Goal: Information Seeking & Learning: Learn about a topic

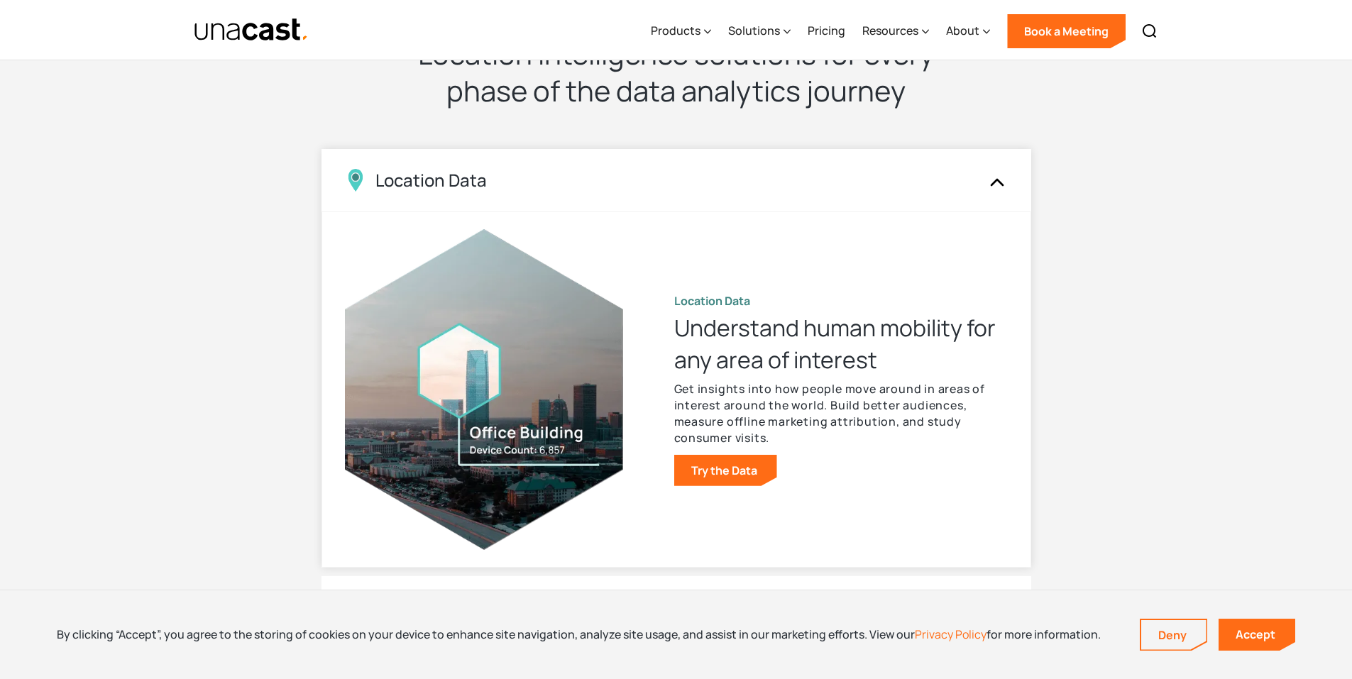
scroll to position [1348, 0]
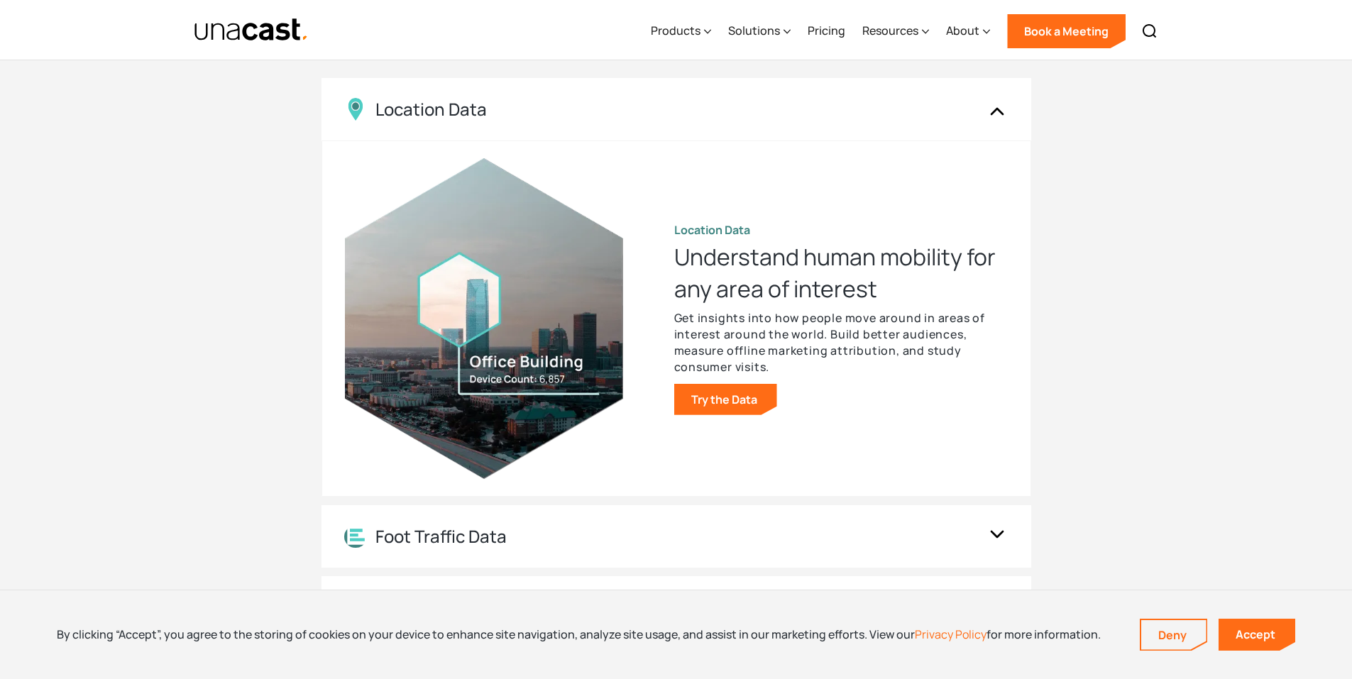
drag, startPoint x: 771, startPoint y: 377, endPoint x: 772, endPoint y: 369, distance: 7.9
click at [771, 370] on div "Location Data Understand human mobility for any area of interest Get insights i…" at bounding box center [840, 318] width 333 height 192
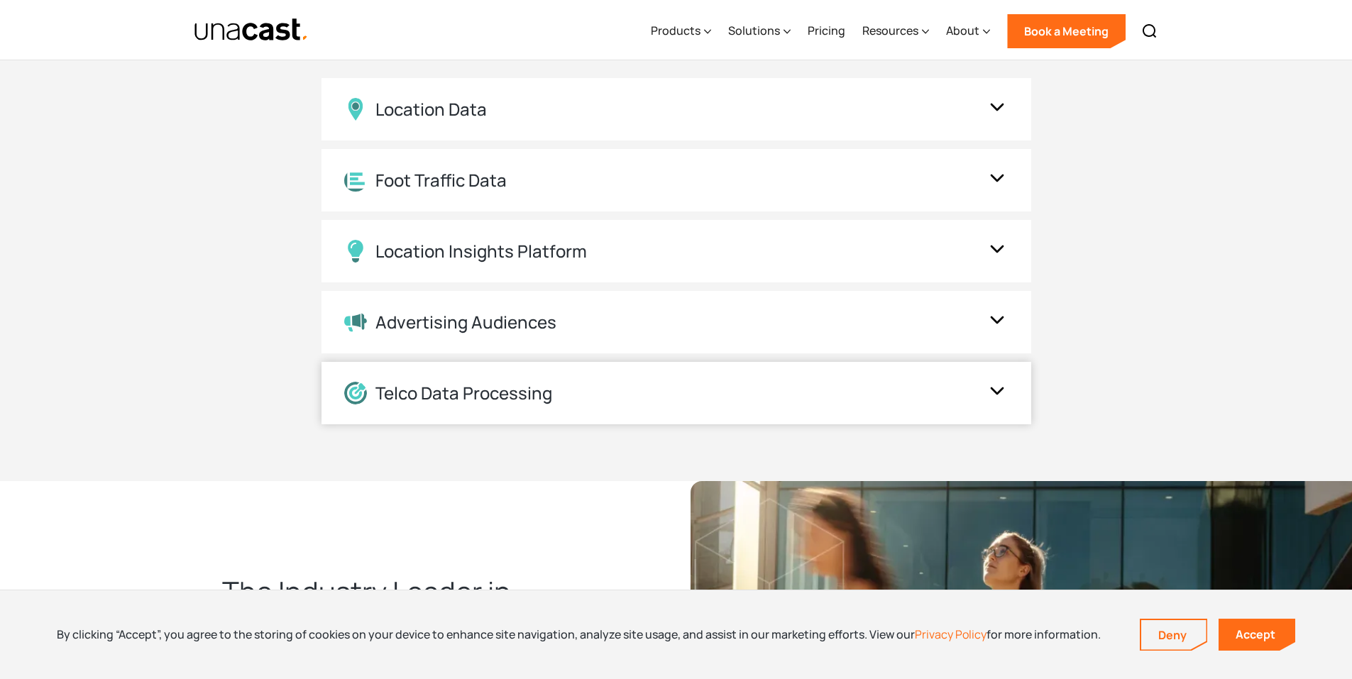
click at [701, 383] on div "Telco Data Processing" at bounding box center [662, 393] width 636 height 23
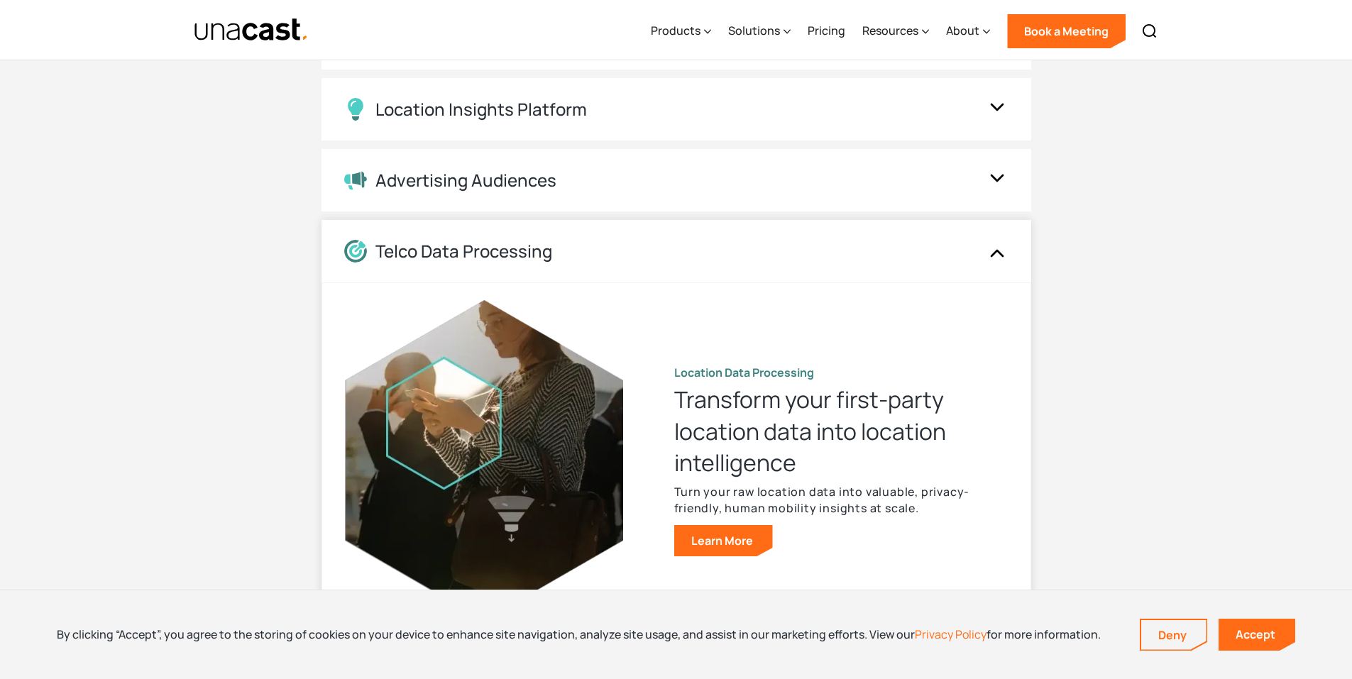
scroll to position [1632, 0]
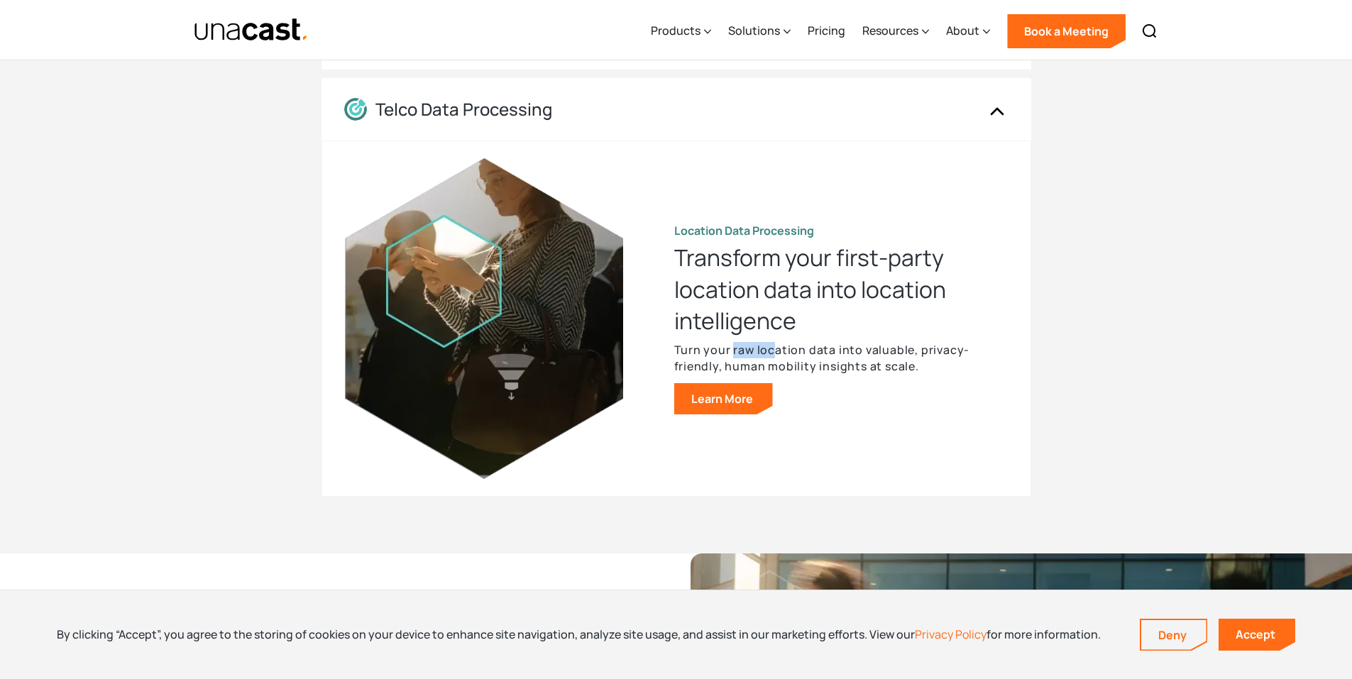
drag, startPoint x: 746, startPoint y: 351, endPoint x: 802, endPoint y: 348, distance: 56.2
click at [777, 350] on p "Turn your raw location data into valuable, privacy-friendly, human mobility ins…" at bounding box center [840, 358] width 333 height 33
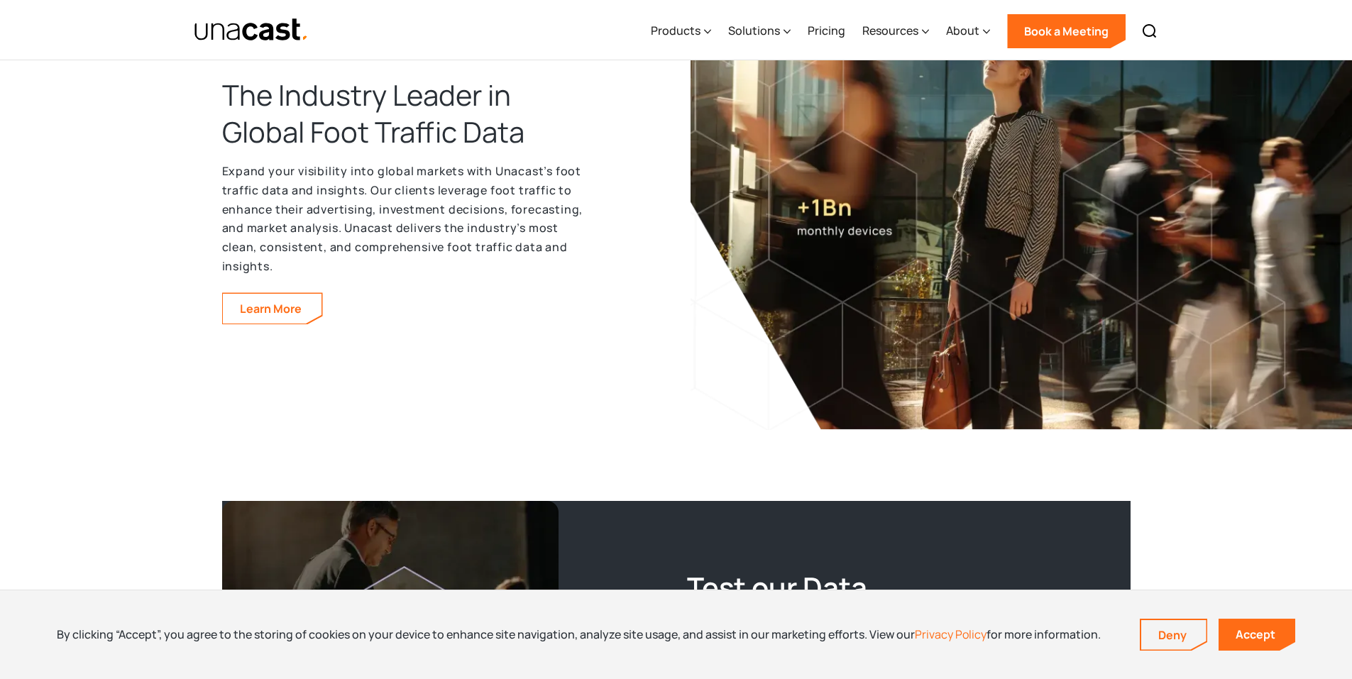
scroll to position [1774, 0]
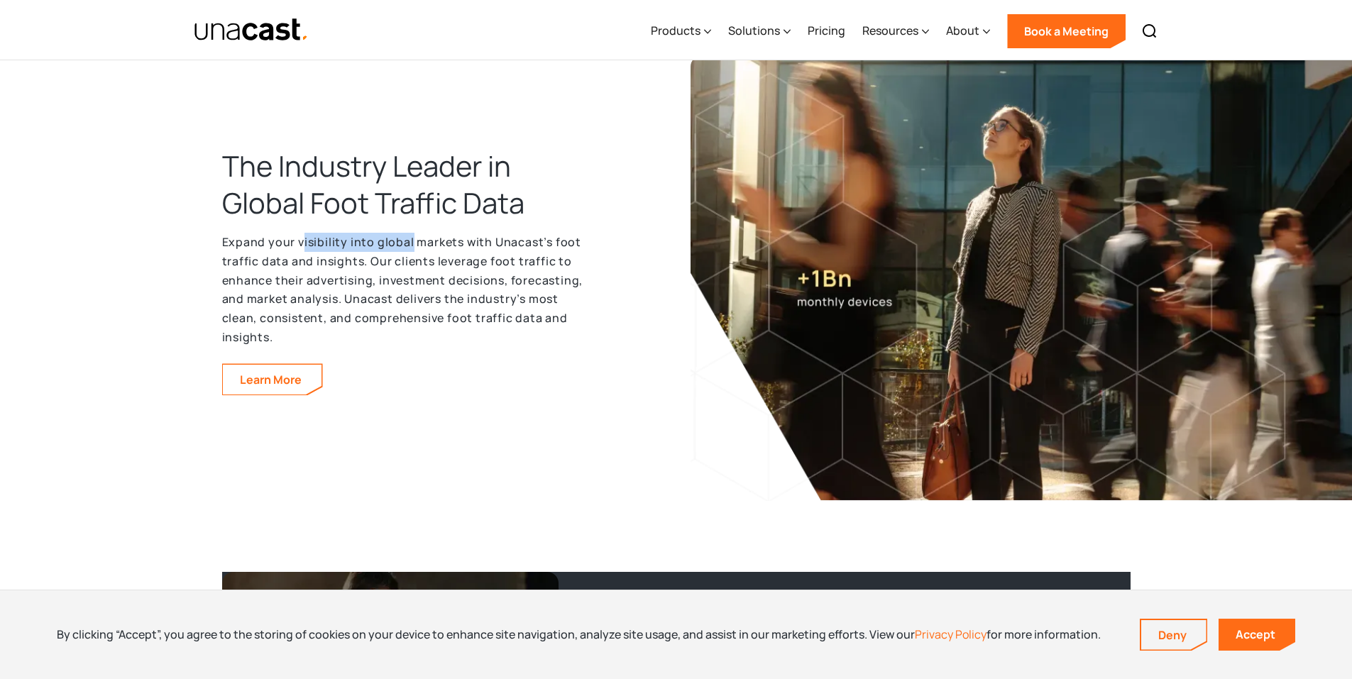
drag, startPoint x: 303, startPoint y: 239, endPoint x: 420, endPoint y: 247, distance: 117.3
click at [416, 247] on p "Expand your visibility into global markets with Unacast’s foot traffic data and…" at bounding box center [406, 290] width 369 height 114
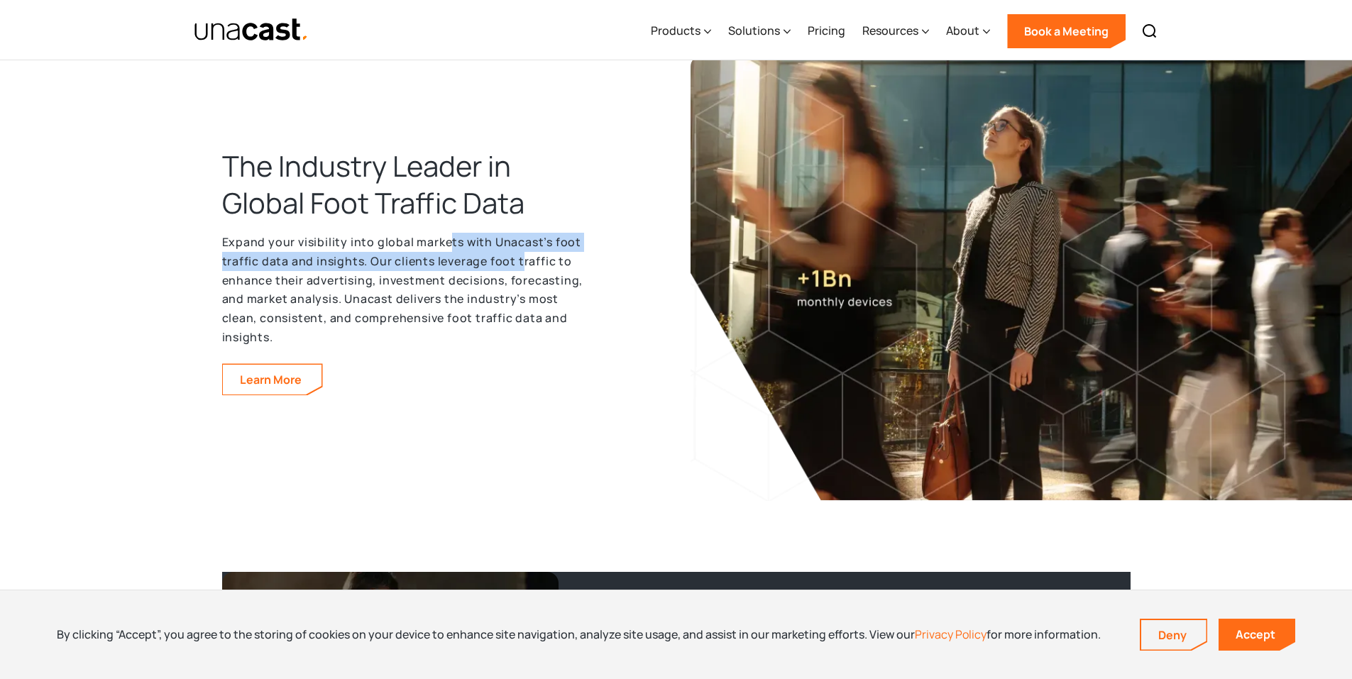
drag, startPoint x: 454, startPoint y: 248, endPoint x: 538, endPoint y: 255, distance: 84.0
click at [523, 253] on p "Expand your visibility into global markets with Unacast’s foot traffic data and…" at bounding box center [406, 290] width 369 height 114
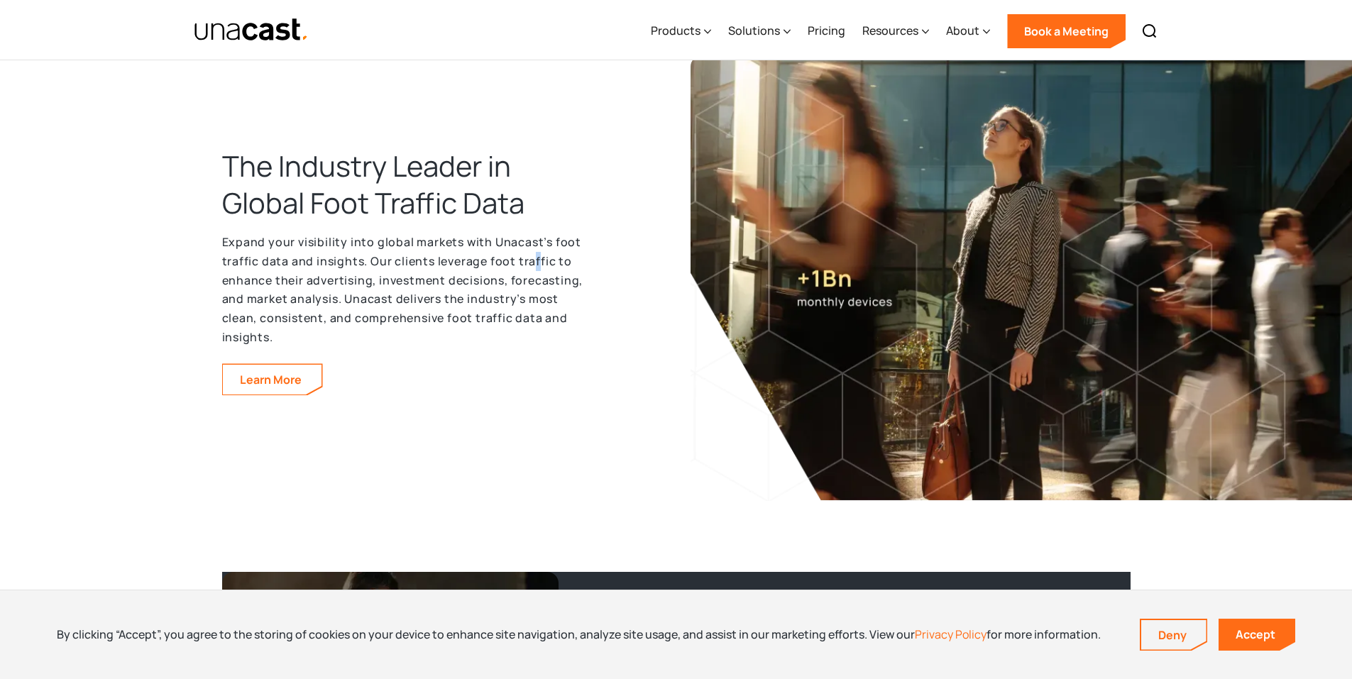
drag, startPoint x: 538, startPoint y: 255, endPoint x: 536, endPoint y: 274, distance: 18.5
click at [541, 259] on p "Expand your visibility into global markets with Unacast’s foot traffic data and…" at bounding box center [406, 290] width 369 height 114
click at [394, 275] on p "Expand your visibility into global markets with Unacast’s foot traffic data and…" at bounding box center [406, 290] width 369 height 114
drag, startPoint x: 343, startPoint y: 274, endPoint x: 413, endPoint y: 275, distance: 70.2
click at [400, 275] on p "Expand your visibility into global markets with Unacast’s foot traffic data and…" at bounding box center [406, 290] width 369 height 114
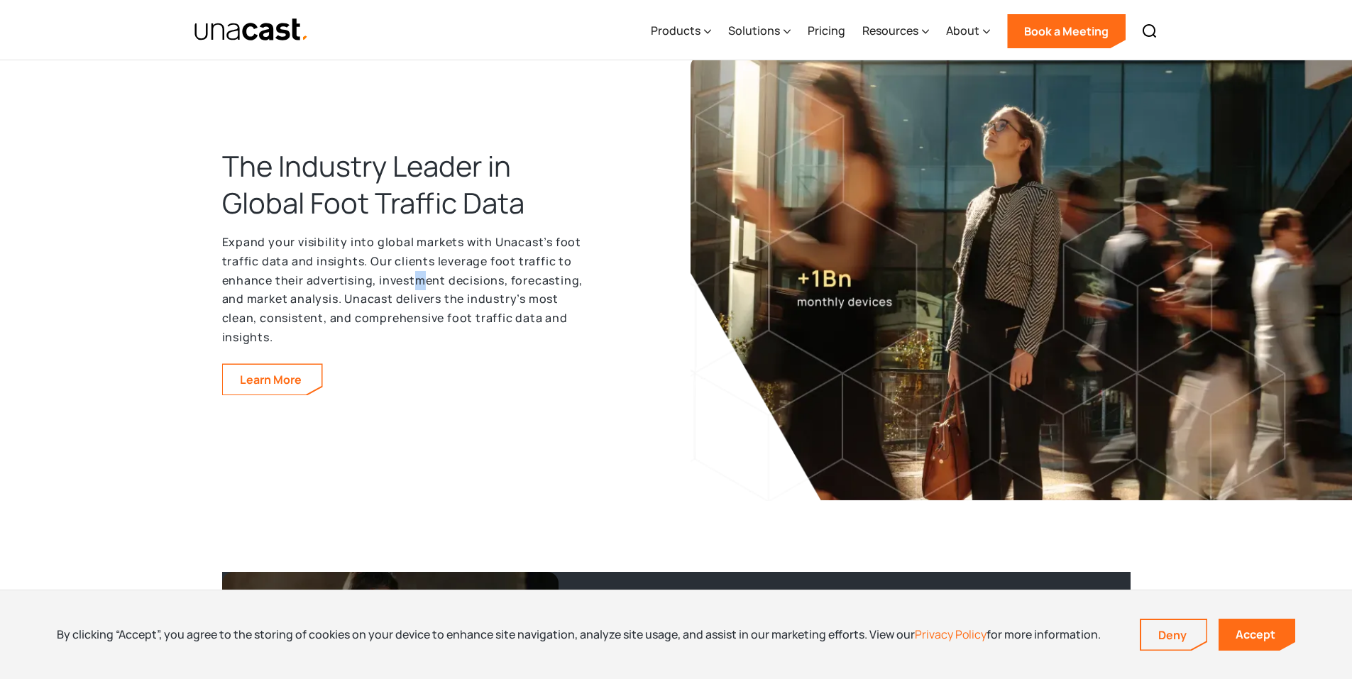
drag, startPoint x: 418, startPoint y: 275, endPoint x: 471, endPoint y: 282, distance: 53.7
click at [434, 275] on p "Expand your visibility into global markets with Unacast’s foot traffic data and…" at bounding box center [406, 290] width 369 height 114
drag, startPoint x: 473, startPoint y: 282, endPoint x: 482, endPoint y: 285, distance: 10.3
click at [476, 283] on p "Expand your visibility into global markets with Unacast’s foot traffic data and…" at bounding box center [406, 290] width 369 height 114
drag, startPoint x: 495, startPoint y: 287, endPoint x: 509, endPoint y: 293, distance: 15.9
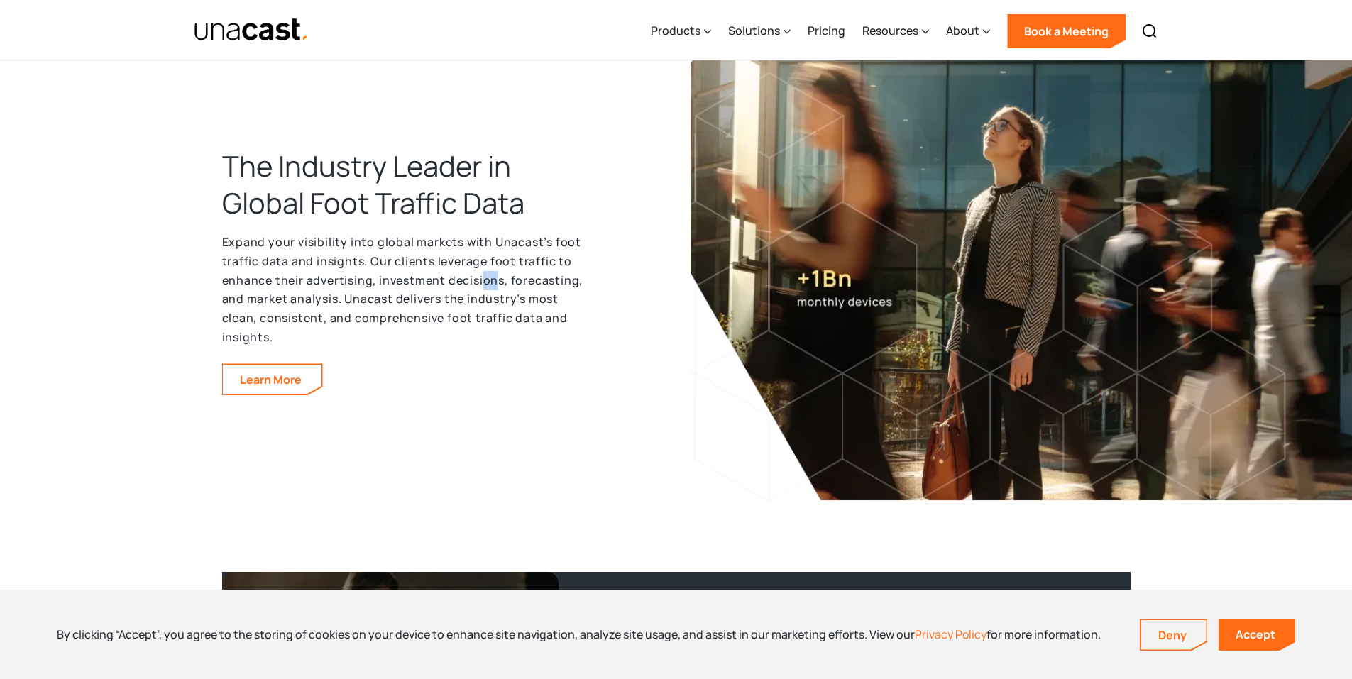
click at [499, 289] on p "Expand your visibility into global markets with Unacast’s foot traffic data and…" at bounding box center [406, 290] width 369 height 114
click at [509, 294] on p "Expand your visibility into global markets with Unacast’s foot traffic data and…" at bounding box center [406, 290] width 369 height 114
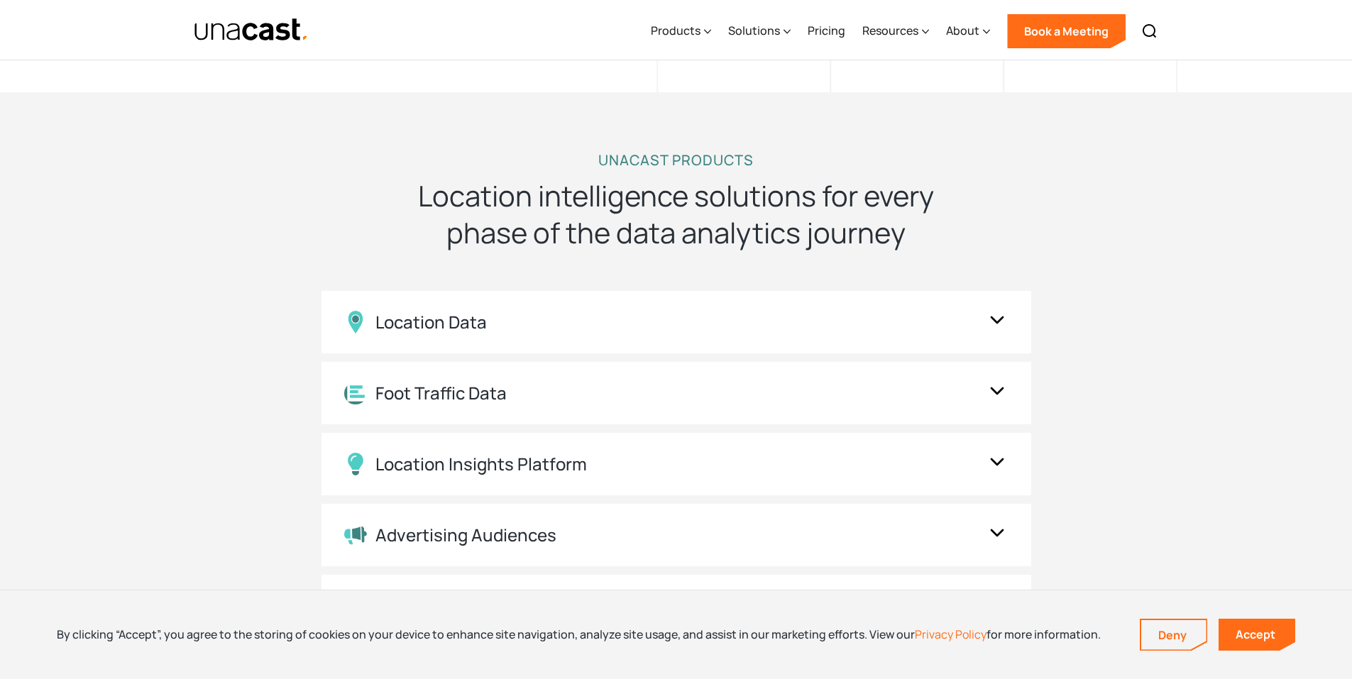
scroll to position [1206, 0]
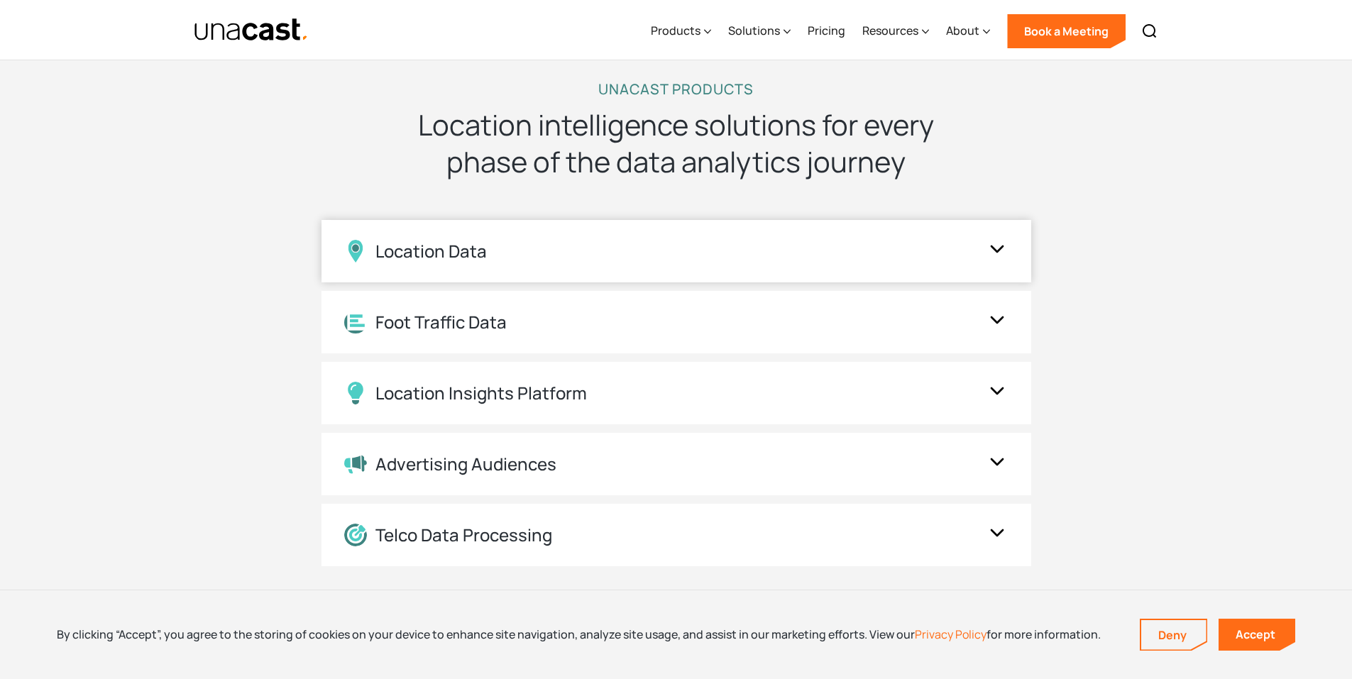
click at [992, 249] on img at bounding box center [997, 251] width 23 height 27
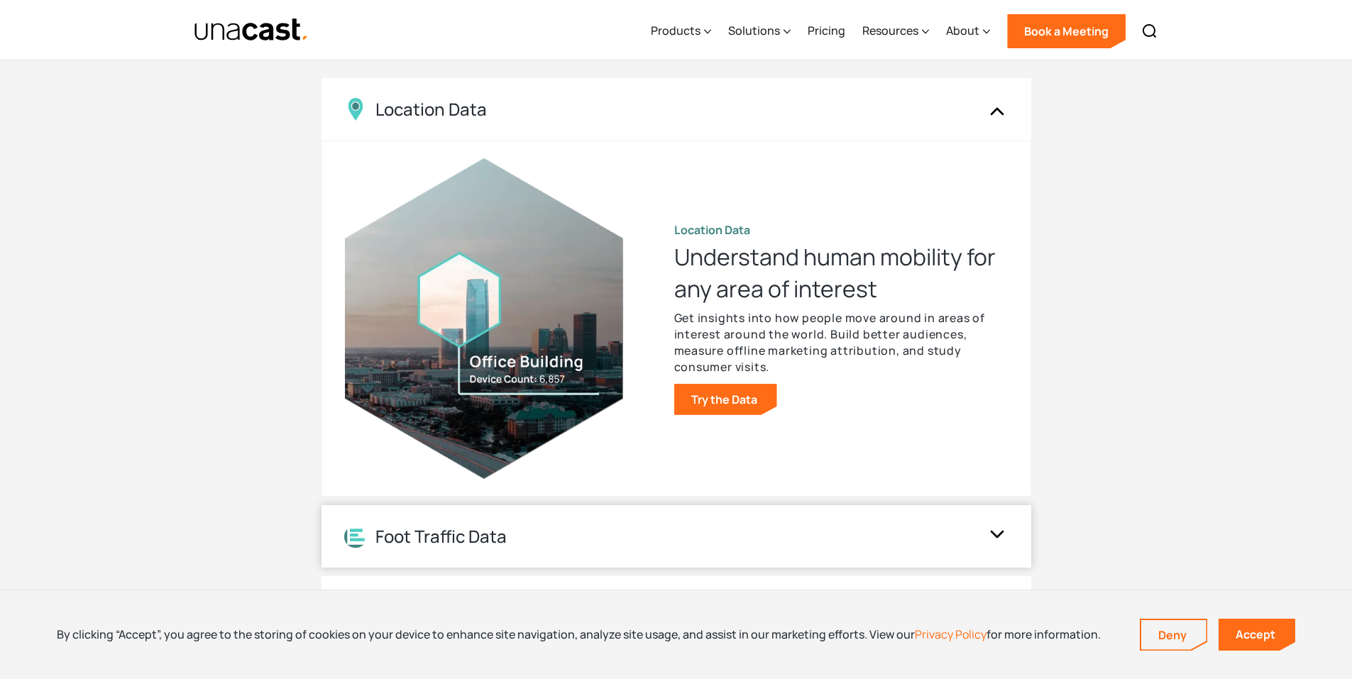
scroll to position [1561, 0]
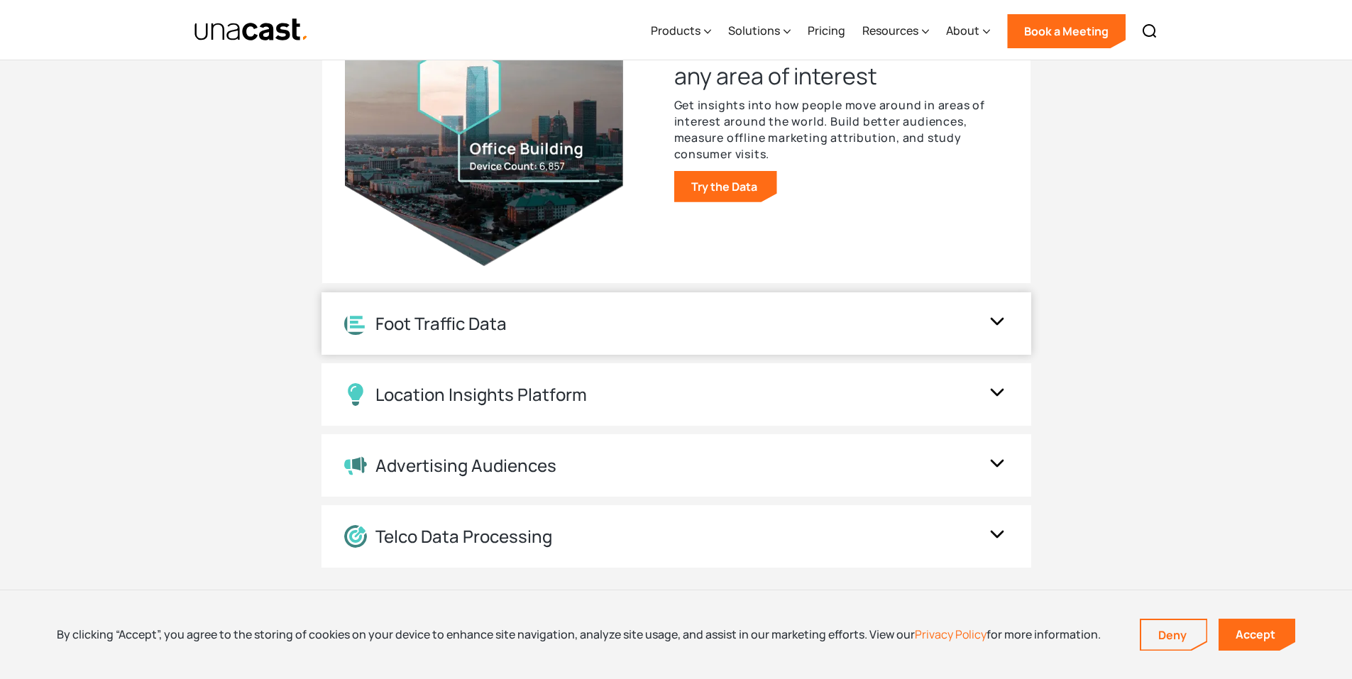
click at [939, 341] on div "Foot Traffic Data" at bounding box center [676, 323] width 710 height 62
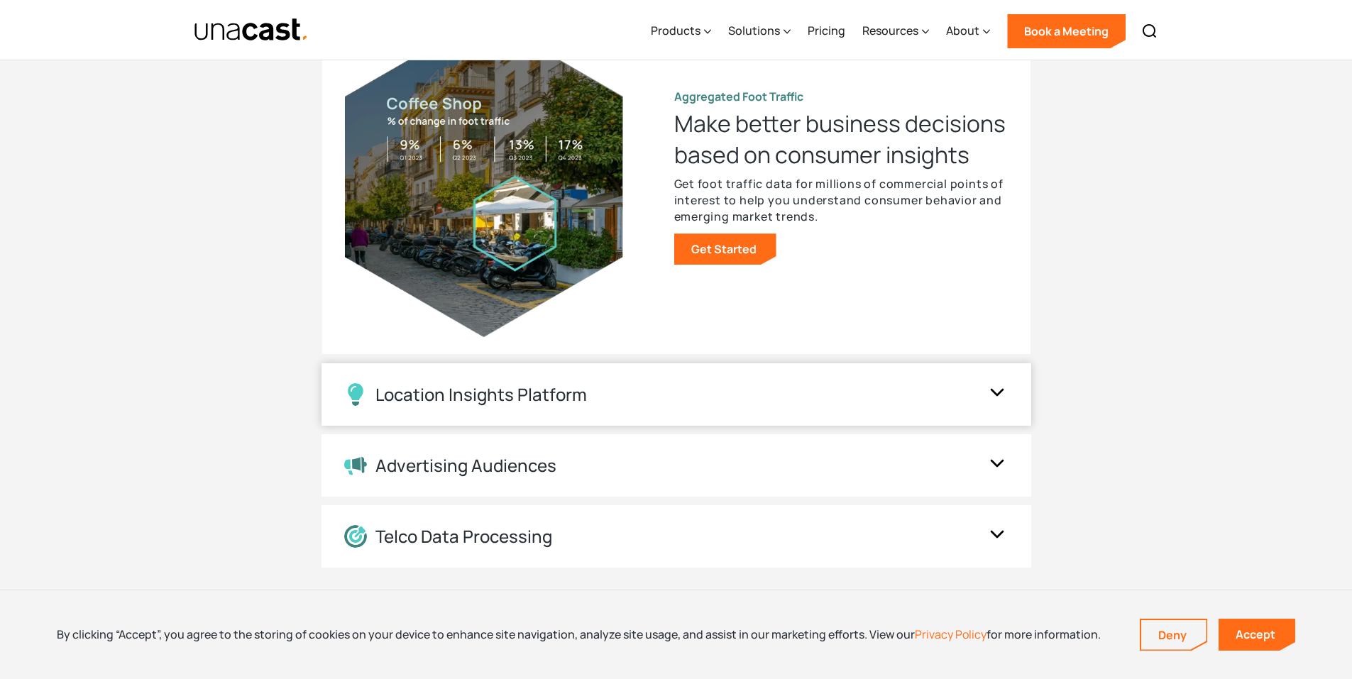
click at [775, 385] on div "Location Insights Platform" at bounding box center [662, 394] width 636 height 23
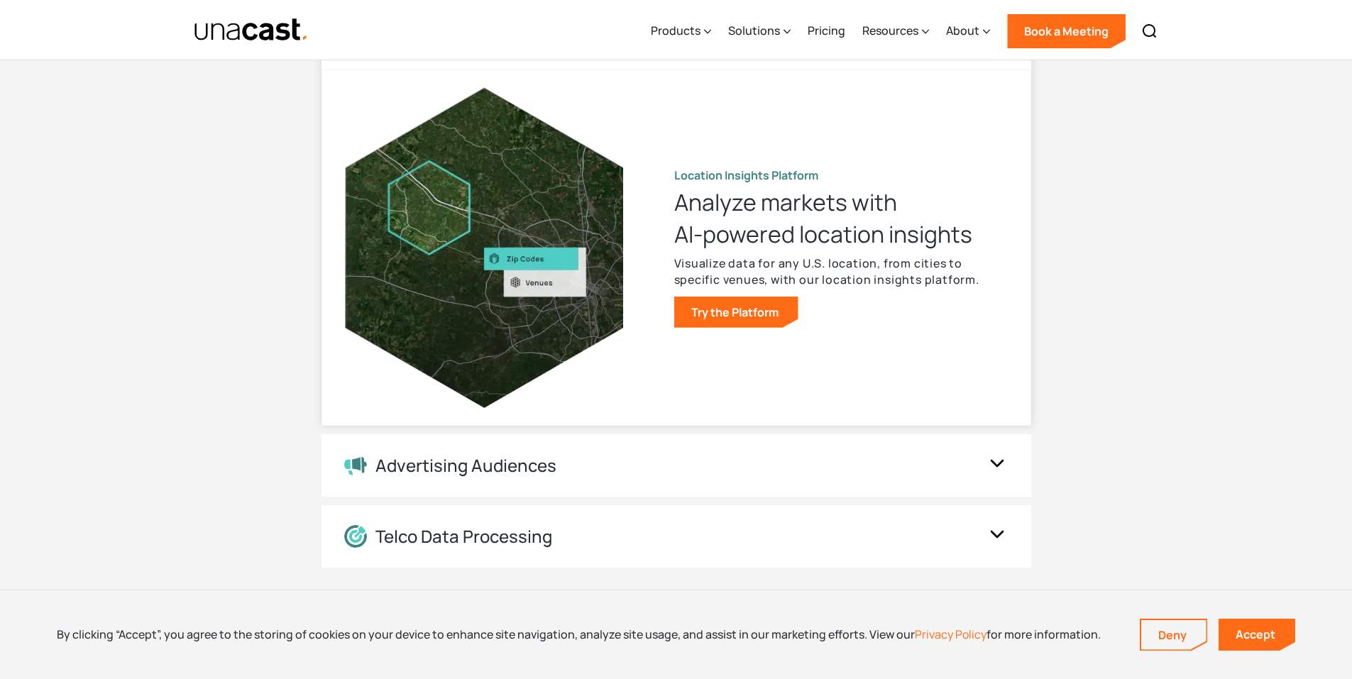
scroll to position [1632, 0]
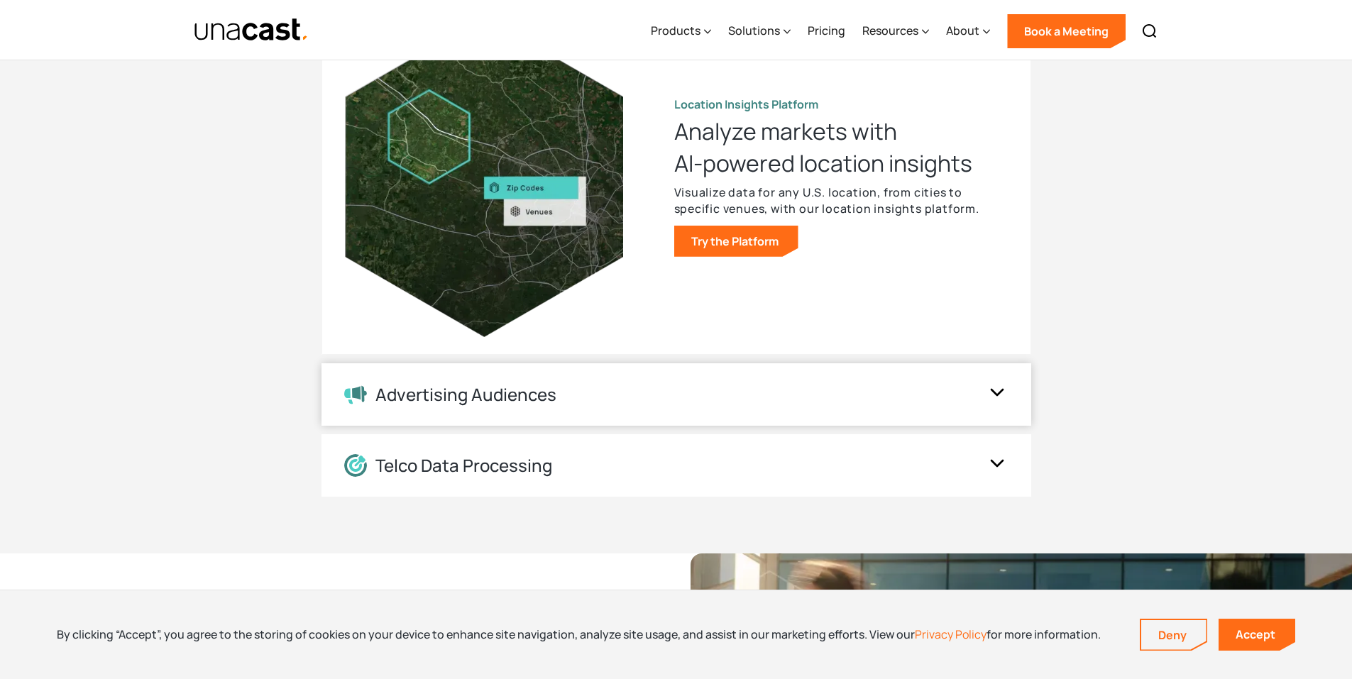
click at [697, 407] on div "Advertising Audiences" at bounding box center [676, 394] width 710 height 62
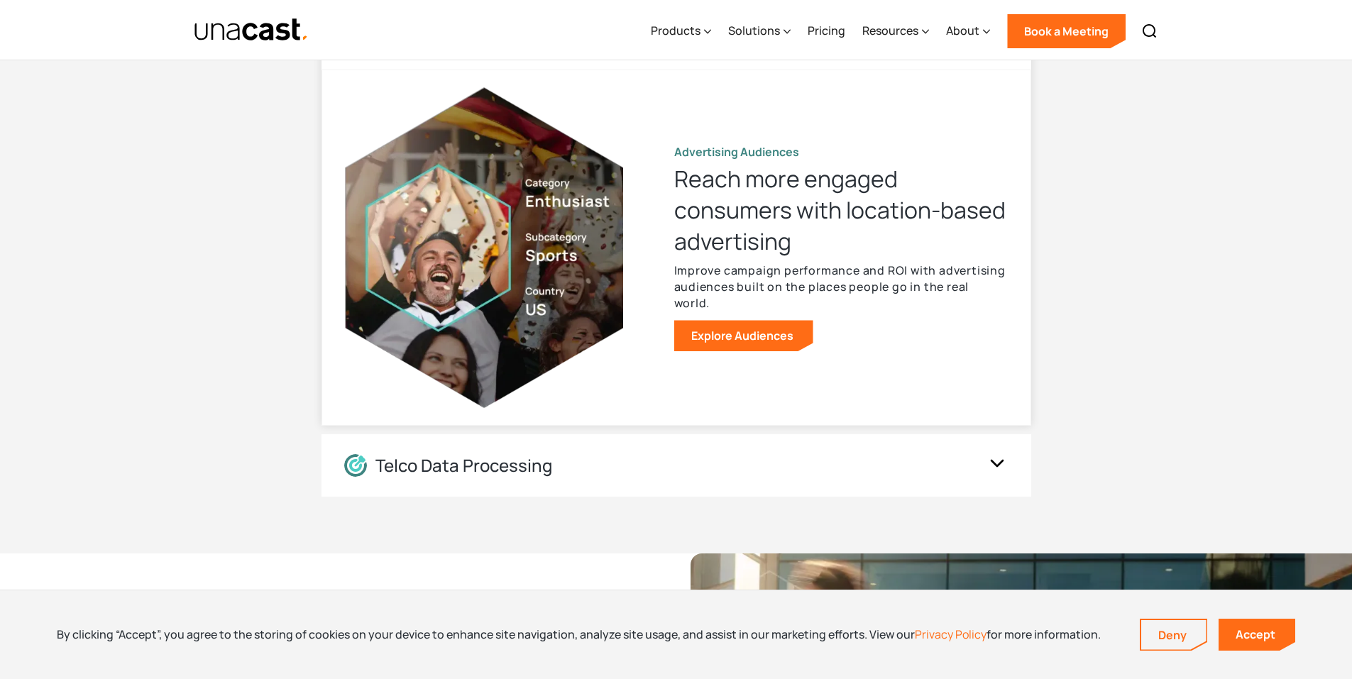
scroll to position [1561, 0]
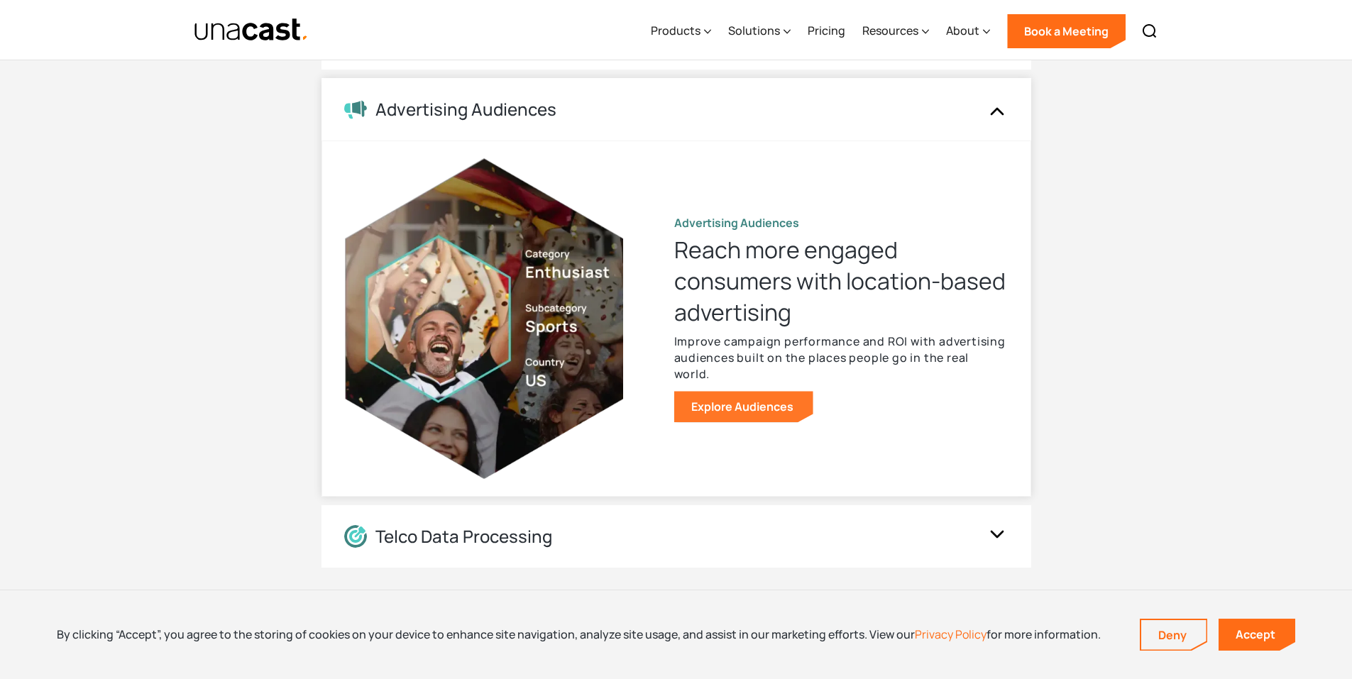
click at [733, 400] on link "Explore Audiences" at bounding box center [743, 406] width 139 height 31
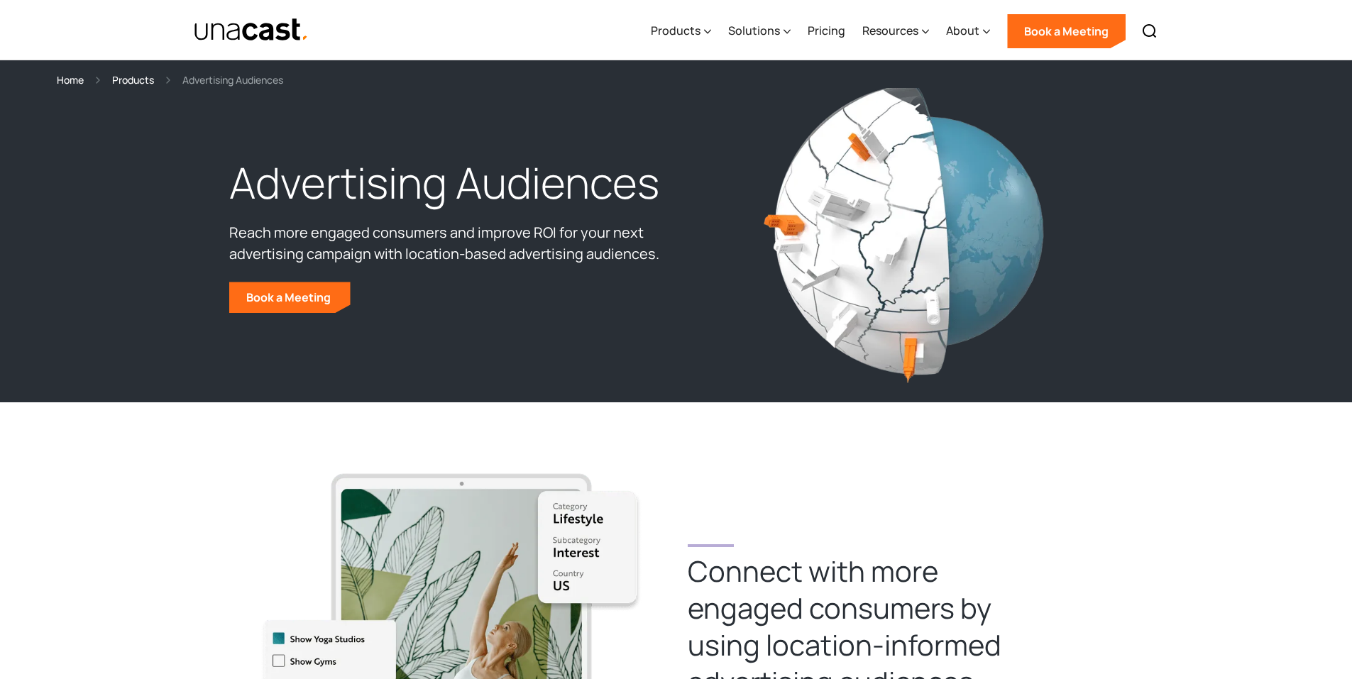
scroll to position [355, 0]
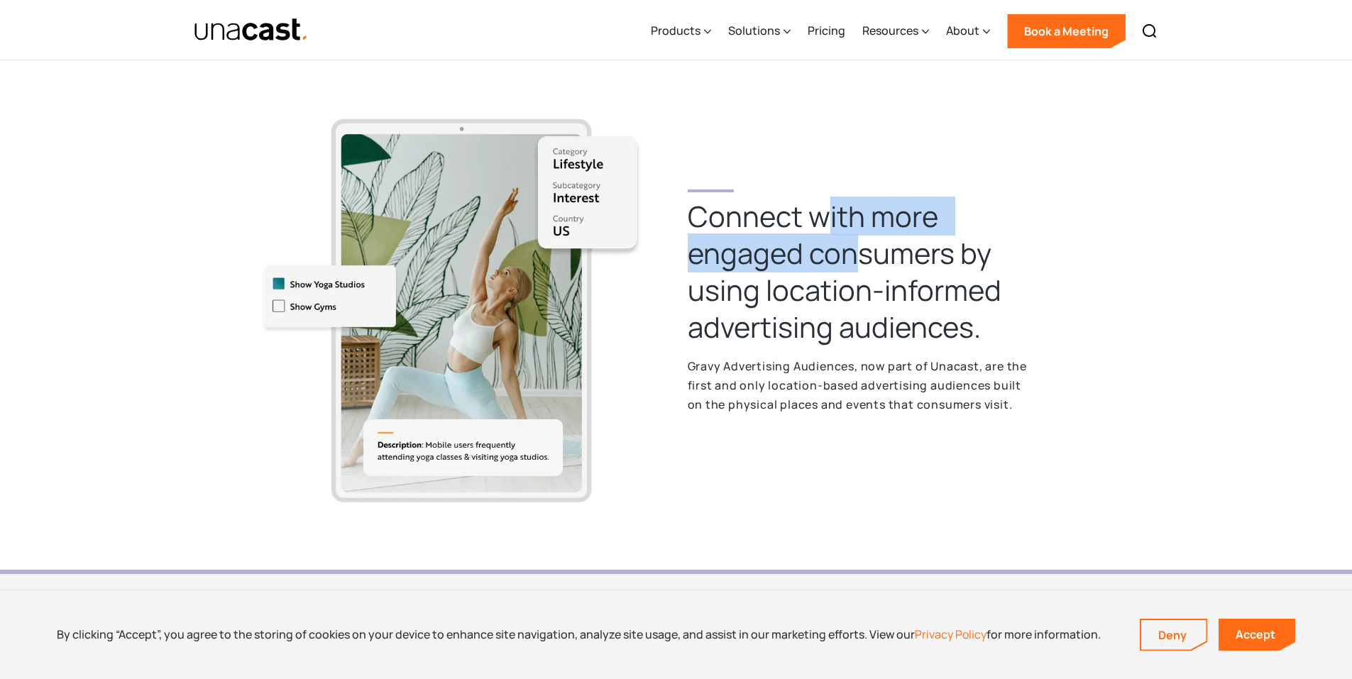
drag, startPoint x: 851, startPoint y: 231, endPoint x: 886, endPoint y: 259, distance: 45.0
click at [866, 241] on h2 "Connect with more  engaged consumers by using location-informed advertising aud…" at bounding box center [861, 272] width 346 height 148
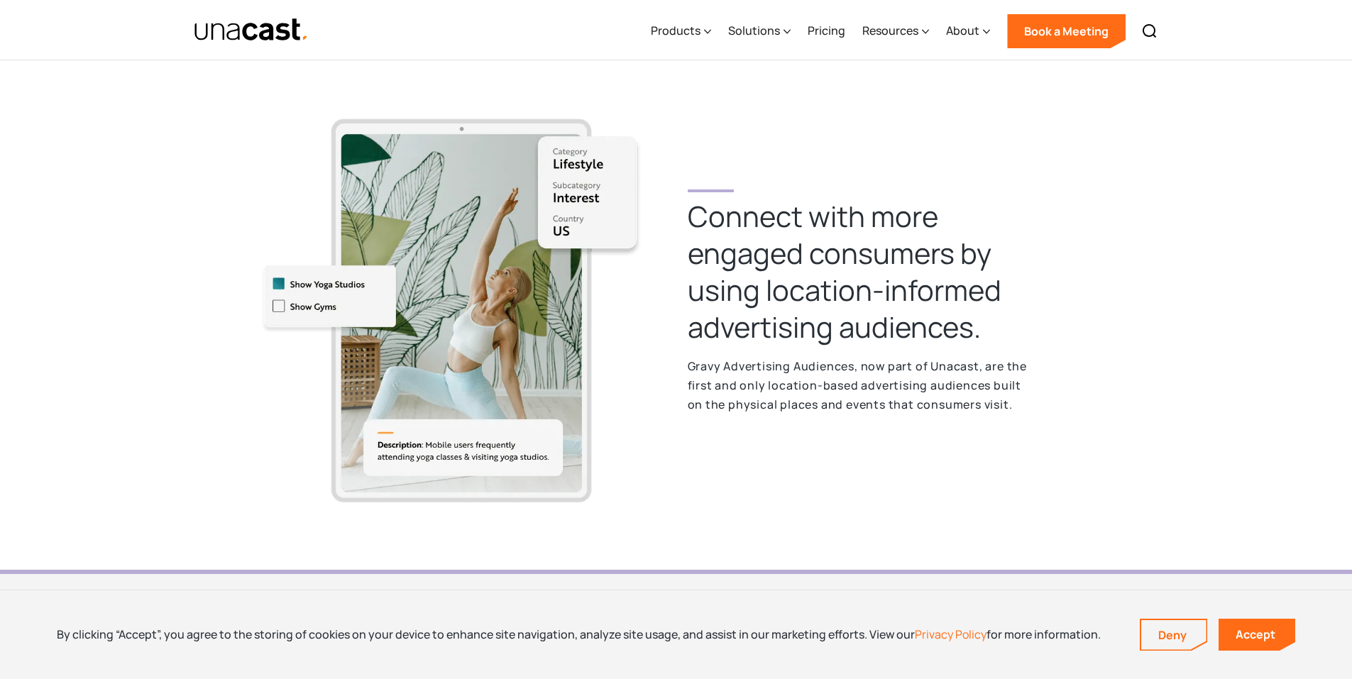
drag, startPoint x: 895, startPoint y: 293, endPoint x: 889, endPoint y: 311, distance: 18.9
click at [894, 298] on h2 "Connect with more  engaged consumers by using location-informed advertising aud…" at bounding box center [861, 272] width 346 height 148
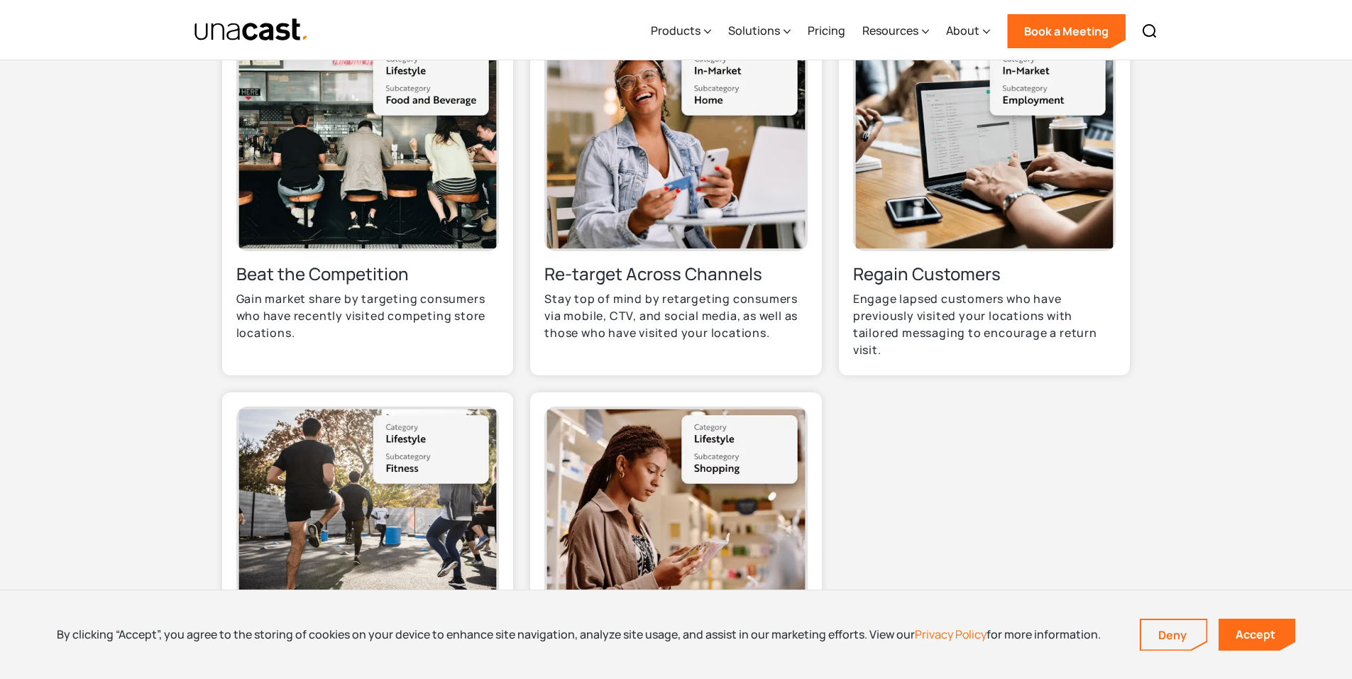
scroll to position [993, 0]
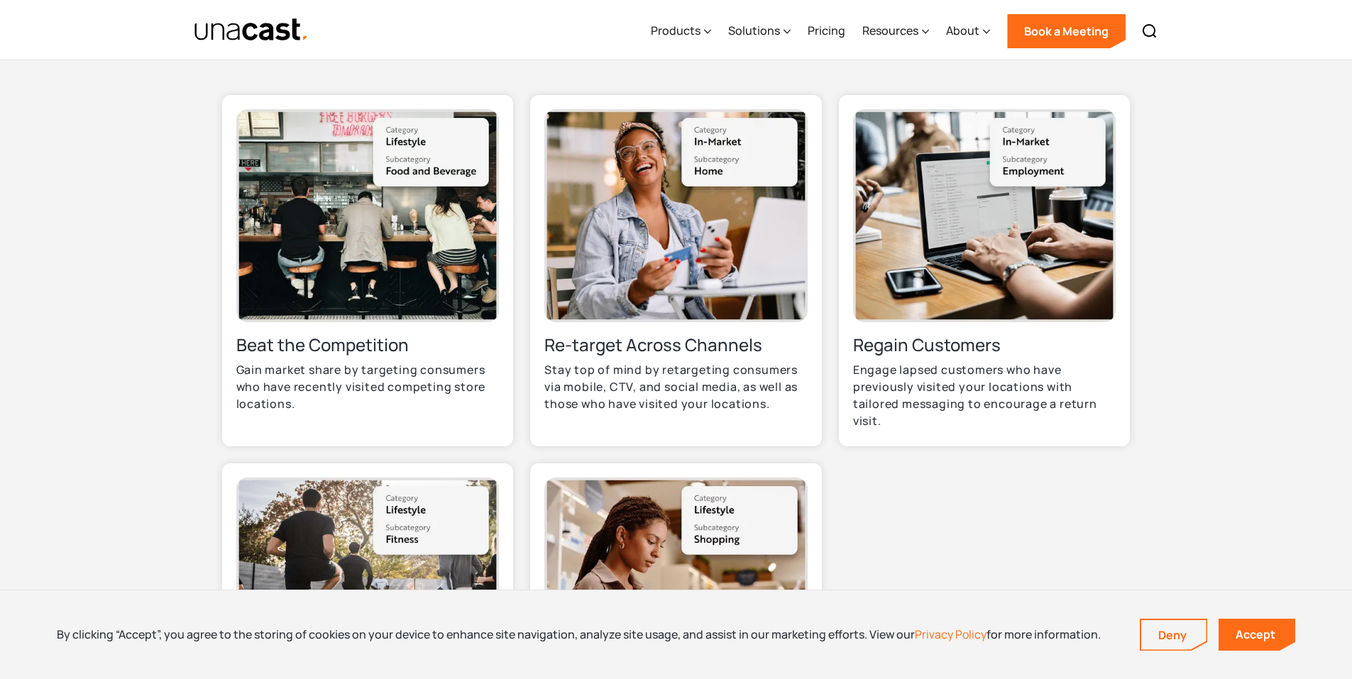
click at [417, 255] on img at bounding box center [367, 215] width 263 height 212
click at [415, 305] on img at bounding box center [367, 215] width 263 height 212
click at [988, 261] on img at bounding box center [984, 215] width 263 height 212
click at [966, 274] on img at bounding box center [984, 215] width 263 height 212
click at [967, 388] on p "Engage lapsed customers who have previously visited your locations with tailore…" at bounding box center [984, 395] width 263 height 68
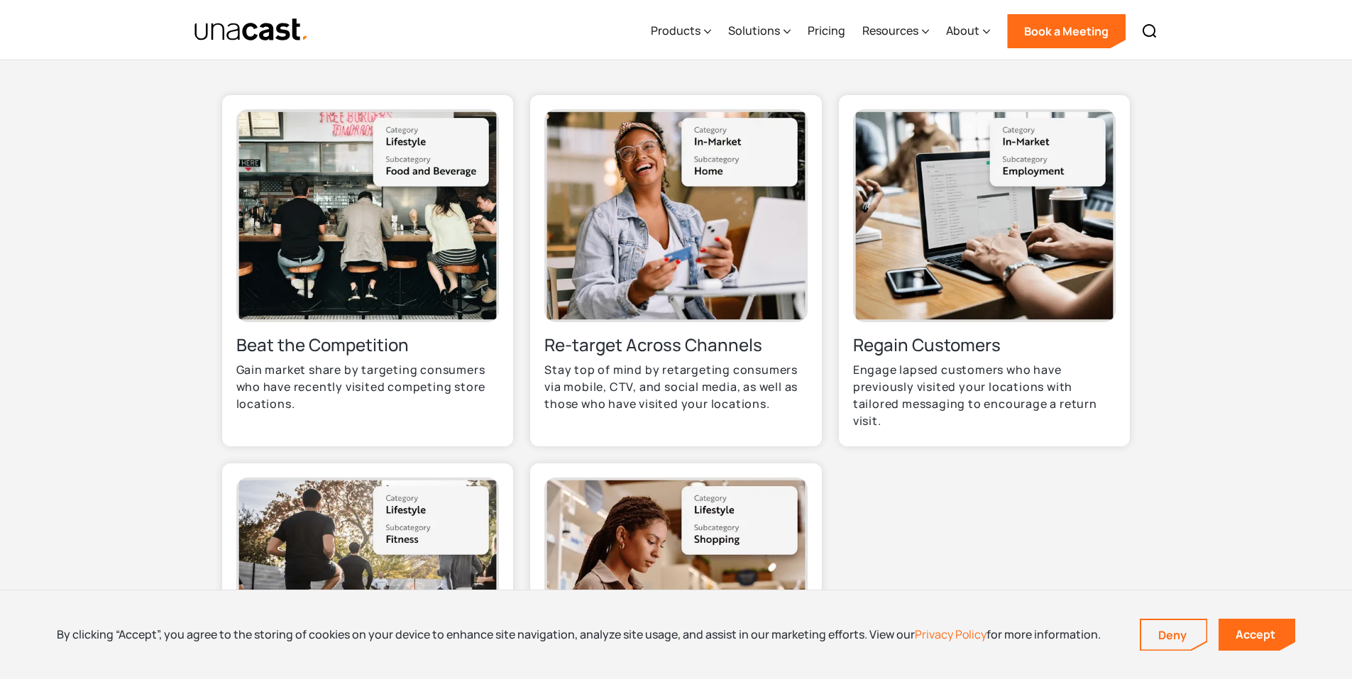
click at [945, 340] on h3 "Regain Customers" at bounding box center [984, 344] width 263 height 23
click at [1052, 280] on img at bounding box center [984, 215] width 263 height 212
drag, startPoint x: 992, startPoint y: 287, endPoint x: 998, endPoint y: 302, distance: 16.6
click at [992, 287] on img at bounding box center [984, 215] width 263 height 212
drag, startPoint x: 308, startPoint y: 395, endPoint x: 254, endPoint y: 388, distance: 54.4
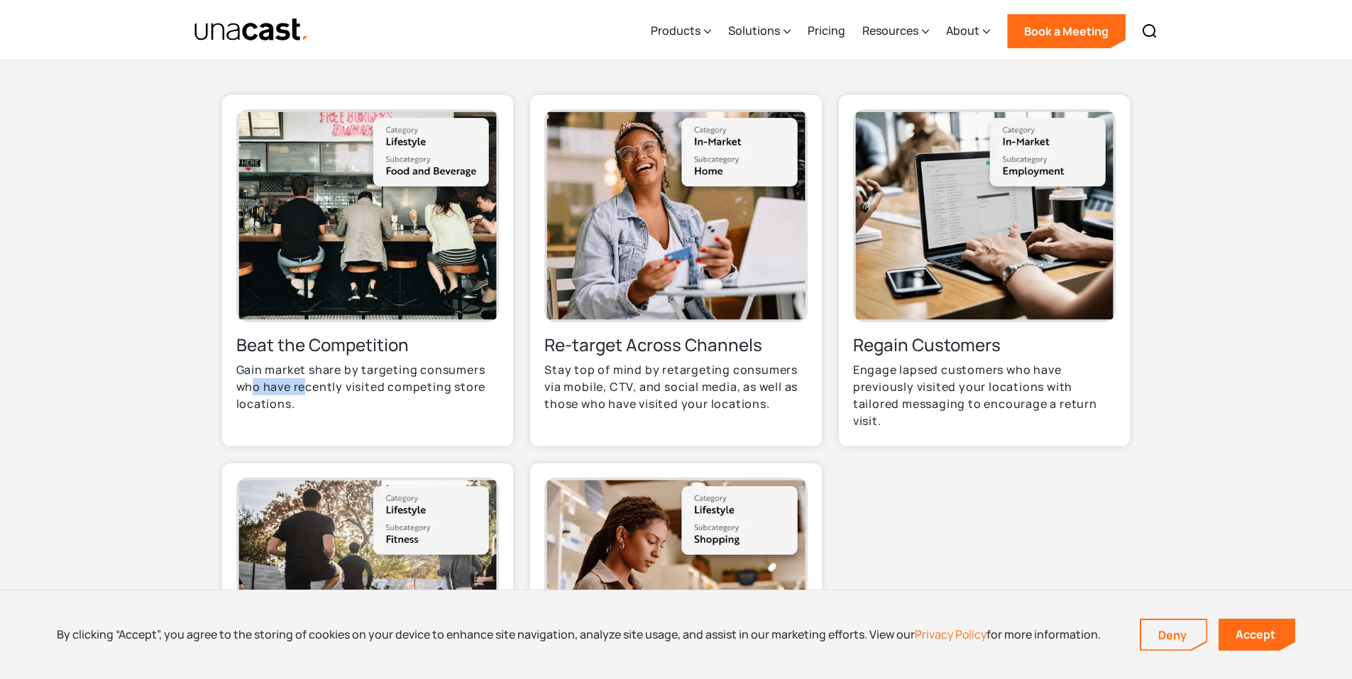
click at [254, 388] on p "Gain market share by targeting consumers who have recently visited competing st…" at bounding box center [367, 386] width 263 height 51
click at [314, 412] on div "Beat the Competition Gain market share by targeting consumers who have recently…" at bounding box center [368, 270] width 292 height 351
drag, startPoint x: 281, startPoint y: 397, endPoint x: 227, endPoint y: 366, distance: 62.3
click at [223, 367] on div "Beat the Competition Gain market share by targeting consumers who have recently…" at bounding box center [368, 270] width 292 height 351
drag, startPoint x: 282, startPoint y: 384, endPoint x: 288, endPoint y: 392, distance: 10.1
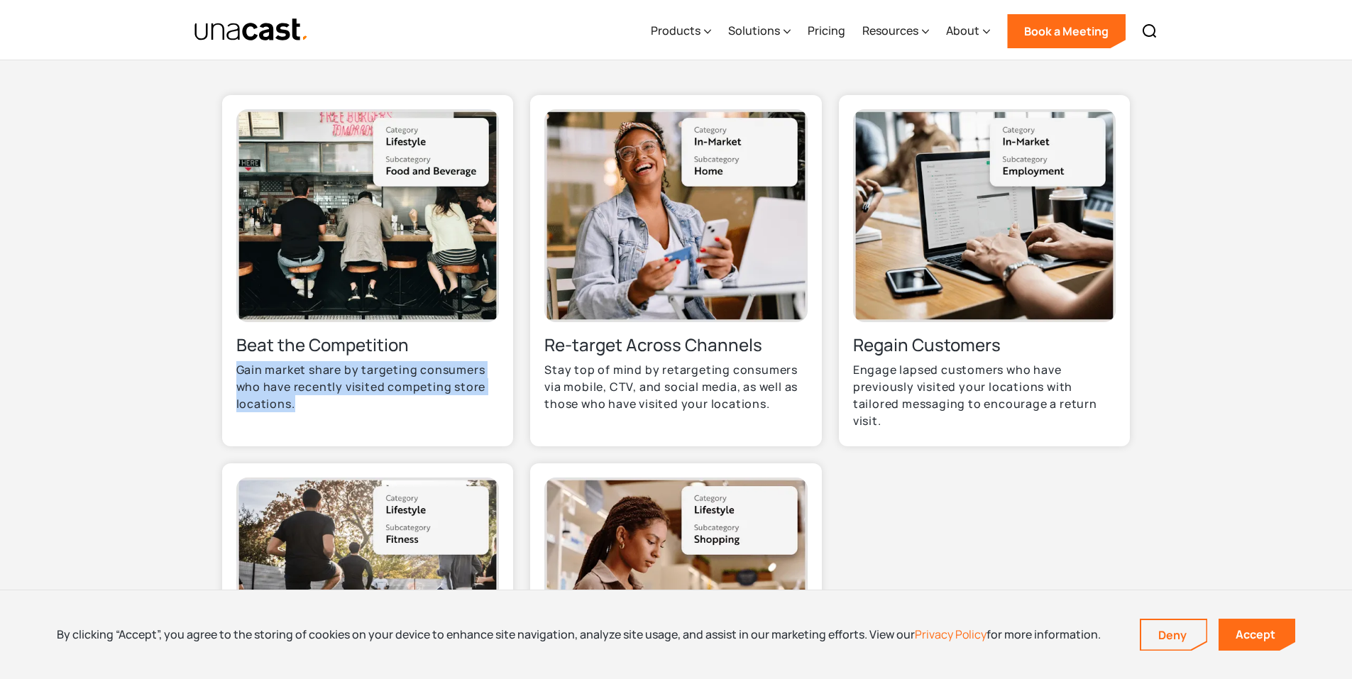
click at [282, 385] on p "Gain market share by targeting consumers who have recently visited competing st…" at bounding box center [367, 386] width 263 height 51
click at [331, 414] on div "Beat the Competition Gain market share by targeting consumers who have recently…" at bounding box center [368, 270] width 292 height 351
drag, startPoint x: 645, startPoint y: 389, endPoint x: 754, endPoint y: 402, distance: 110.1
click at [646, 389] on p "Stay top of mind by retargeting consumers via mobile, CTV, and social media, as…" at bounding box center [675, 386] width 263 height 51
click at [748, 401] on p "Stay top of mind by retargeting consumers via mobile, CTV, and social media, as…" at bounding box center [675, 386] width 263 height 51
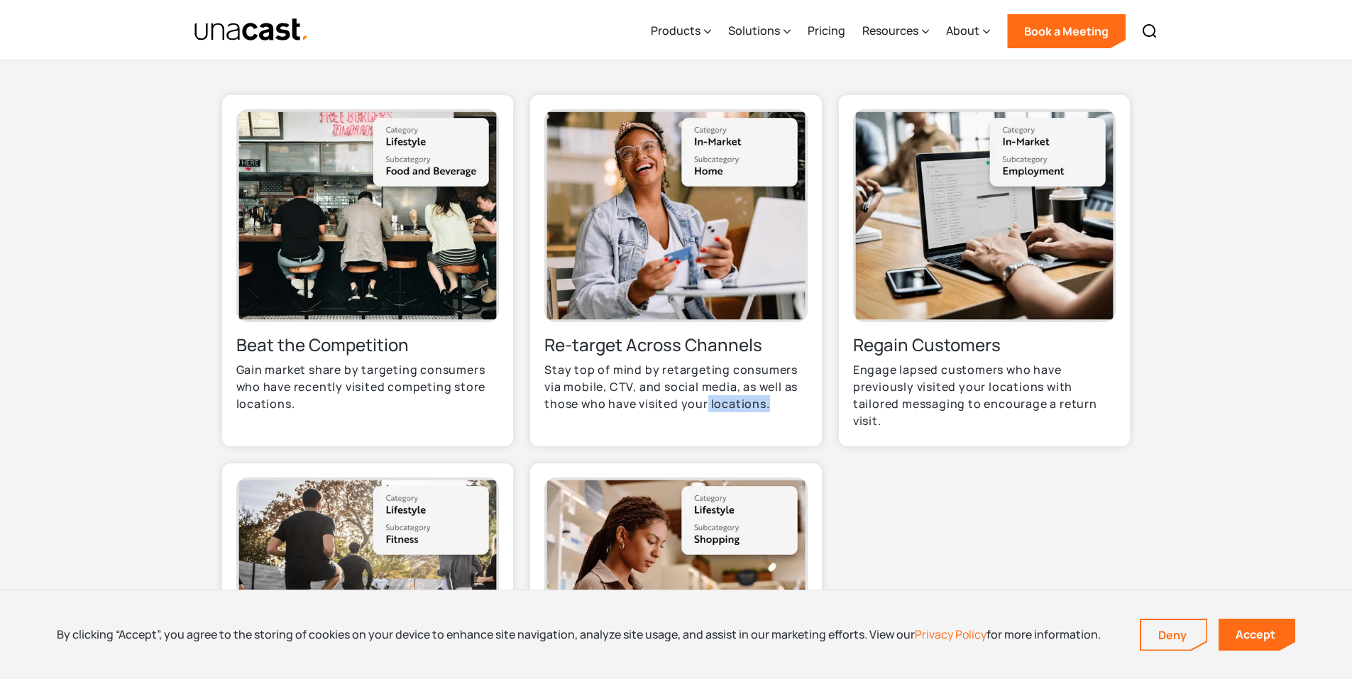
drag, startPoint x: 772, startPoint y: 402, endPoint x: 747, endPoint y: 406, distance: 25.2
click at [707, 399] on p "Stay top of mind by retargeting consumers via mobile, CTV, and social media, as…" at bounding box center [675, 386] width 263 height 51
click at [759, 407] on p "Stay top of mind by retargeting consumers via mobile, CTV, and social media, as…" at bounding box center [675, 386] width 263 height 51
click at [780, 406] on p "Stay top of mind by retargeting consumers via mobile, CTV, and social media, as…" at bounding box center [675, 386] width 263 height 51
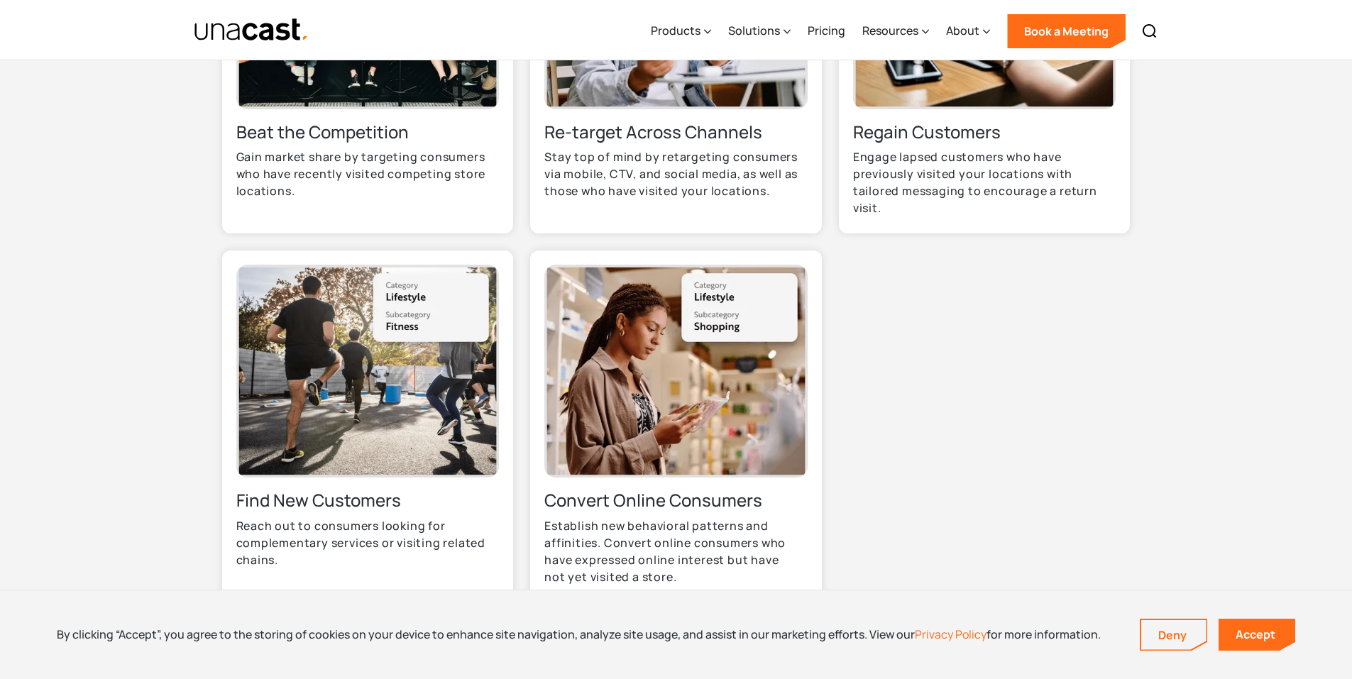
scroll to position [1277, 0]
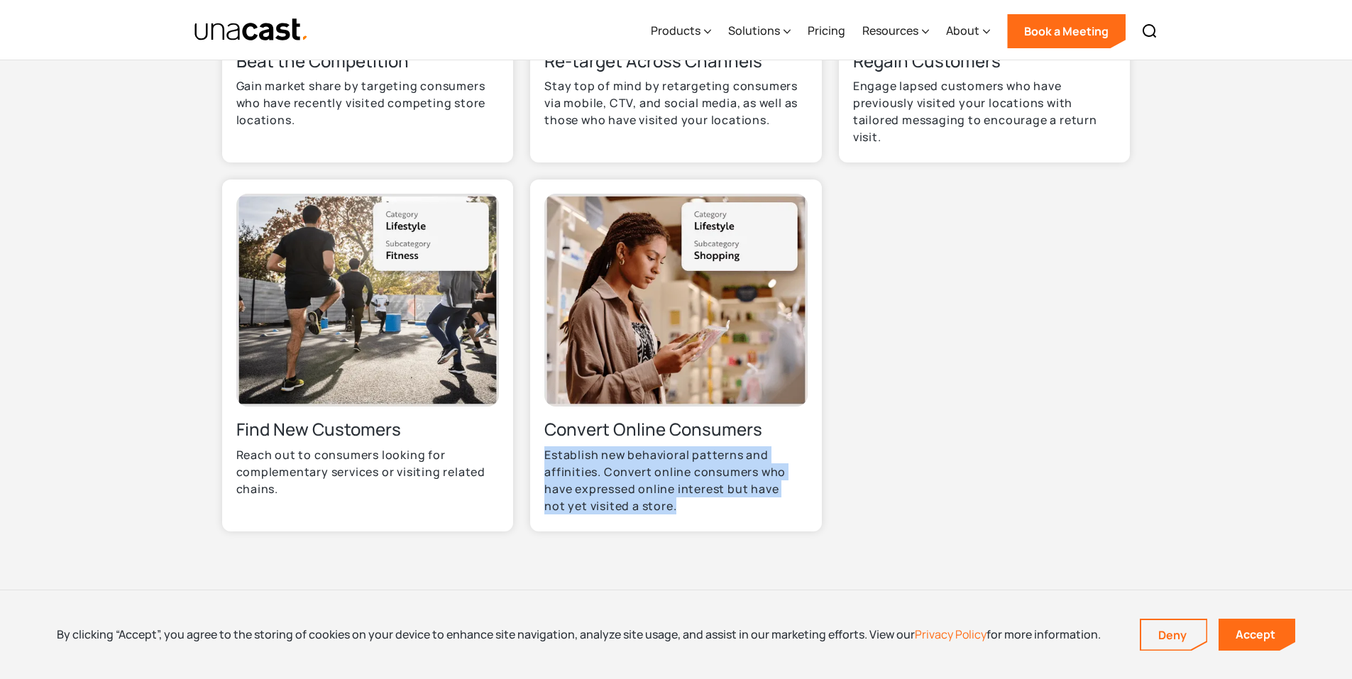
drag, startPoint x: 690, startPoint y: 507, endPoint x: 668, endPoint y: 495, distance: 25.1
click at [545, 458] on p "Establish new behavioral patterns and affinities. Convert online consumers who …" at bounding box center [675, 480] width 263 height 68
click at [692, 505] on p "Establish new behavioral patterns and affinities. Convert online consumers who …" at bounding box center [675, 480] width 263 height 68
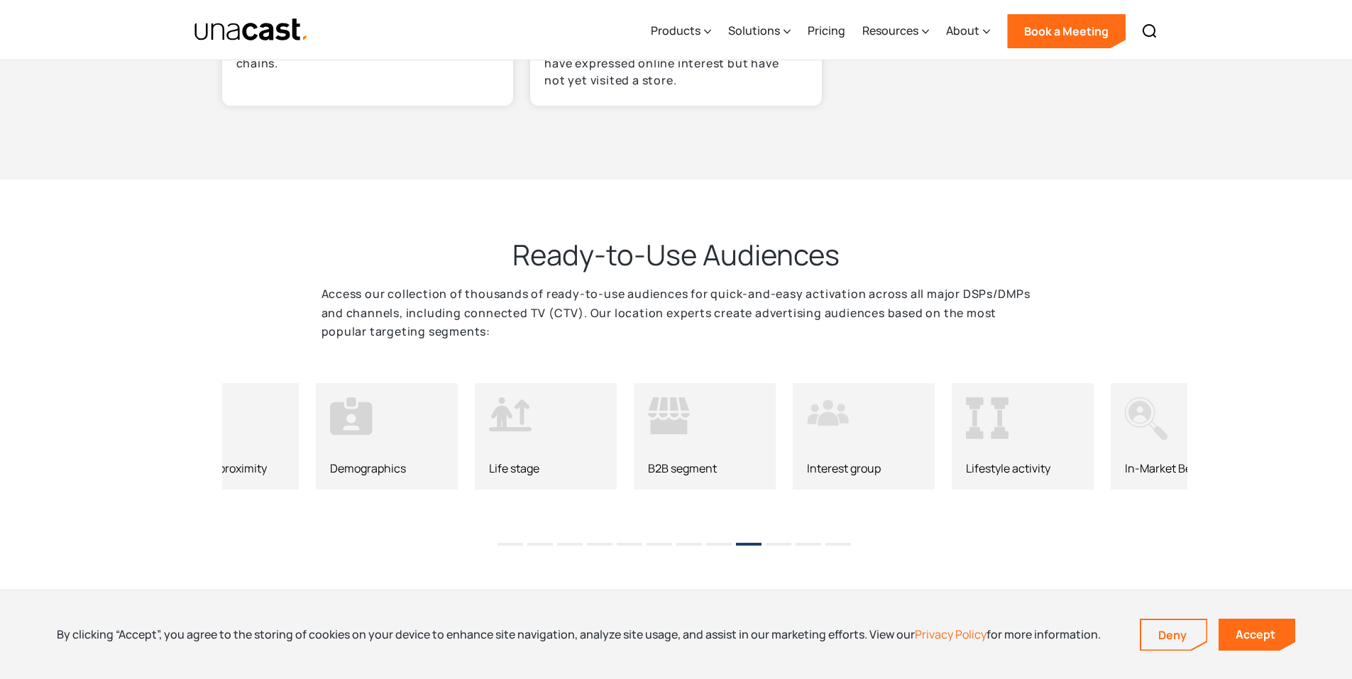
scroll to position [1774, 0]
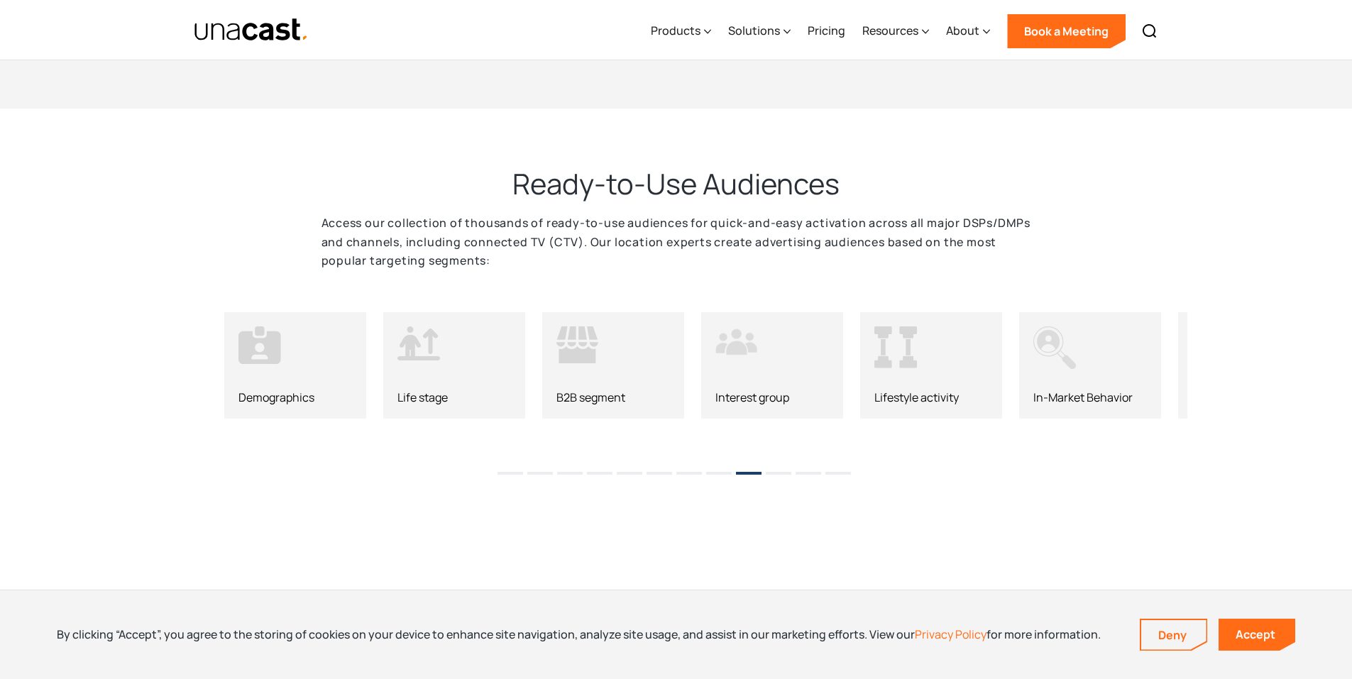
drag, startPoint x: 1005, startPoint y: 375, endPoint x: 824, endPoint y: 365, distance: 180.5
click at [915, 379] on div "Lifestyle activity" at bounding box center [931, 365] width 142 height 106
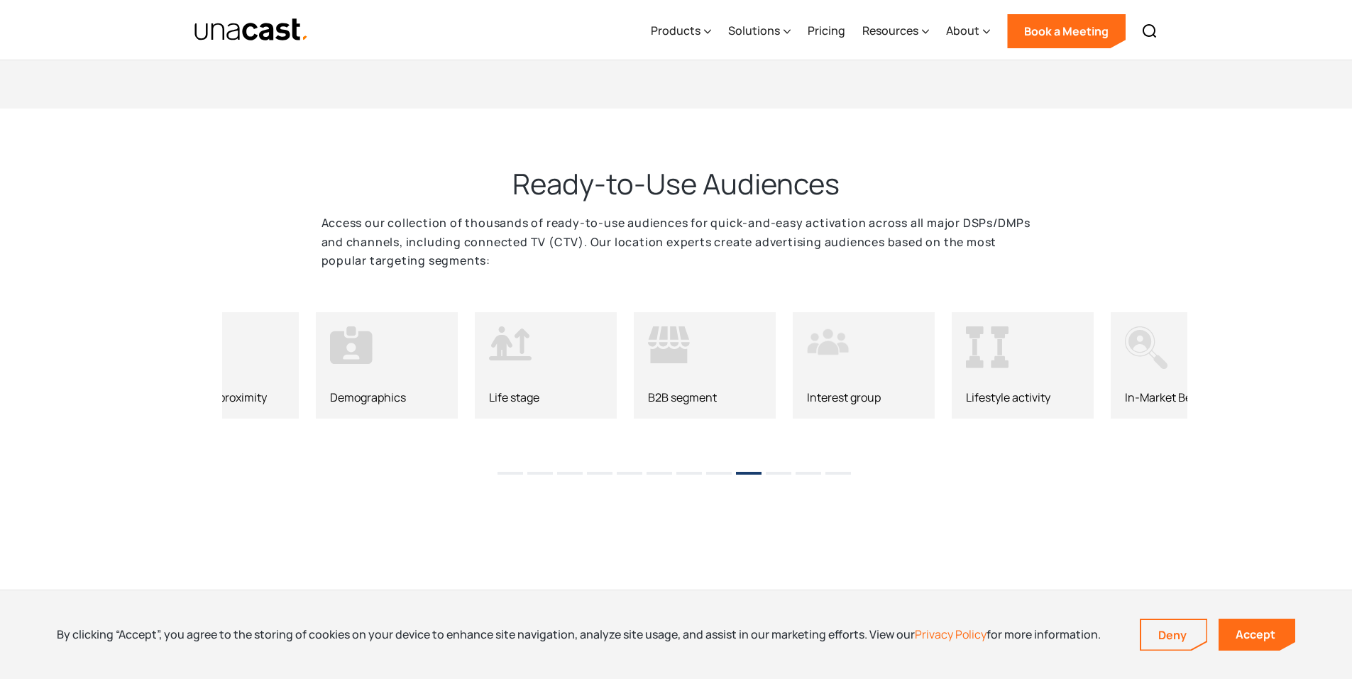
click at [681, 347] on icon at bounding box center [669, 344] width 43 height 37
click at [675, 351] on icon at bounding box center [668, 354] width 37 height 17
click at [671, 357] on icon at bounding box center [668, 354] width 37 height 17
drag, startPoint x: 641, startPoint y: 350, endPoint x: 800, endPoint y: 360, distance: 160.0
click at [800, 360] on div "B2B segment" at bounding box center [864, 365] width 142 height 106
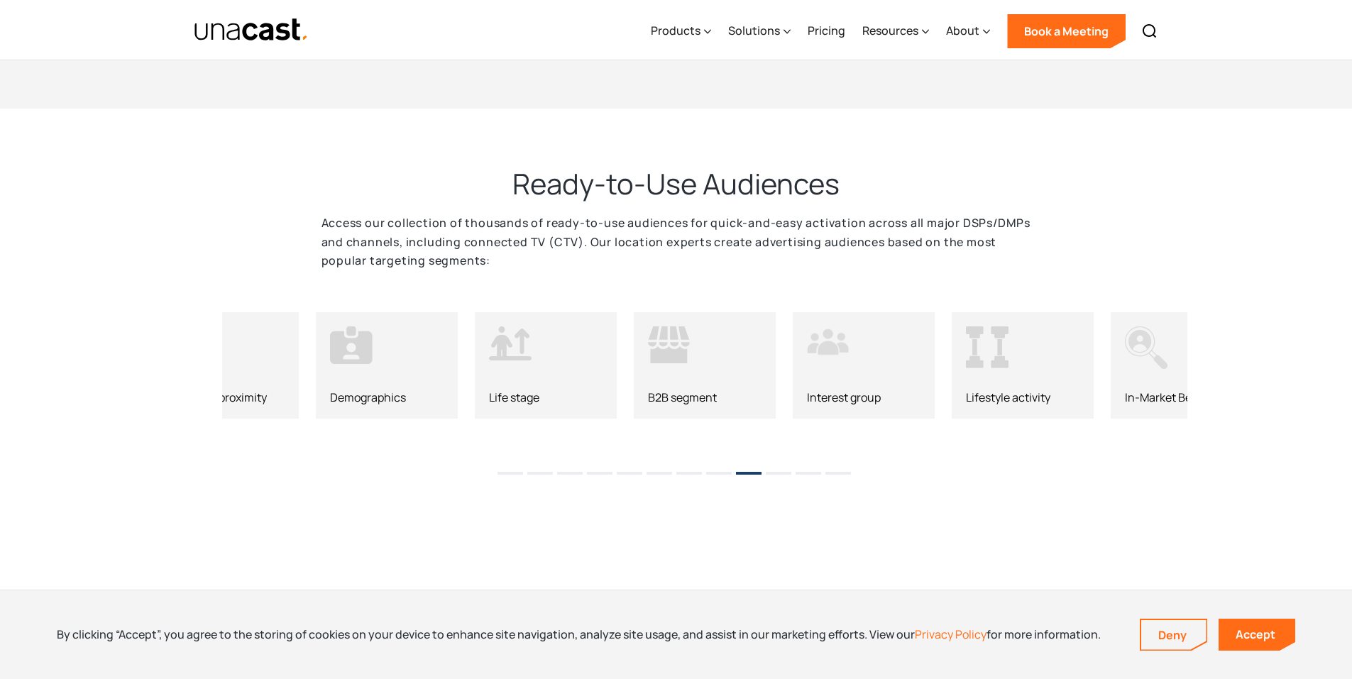
drag, startPoint x: 707, startPoint y: 353, endPoint x: 644, endPoint y: 352, distance: 63.2
click at [705, 353] on div "B2B segment" at bounding box center [705, 365] width 142 height 106
click at [641, 352] on div "B2B segment" at bounding box center [705, 365] width 142 height 106
drag, startPoint x: 516, startPoint y: 227, endPoint x: 663, endPoint y: 222, distance: 147.7
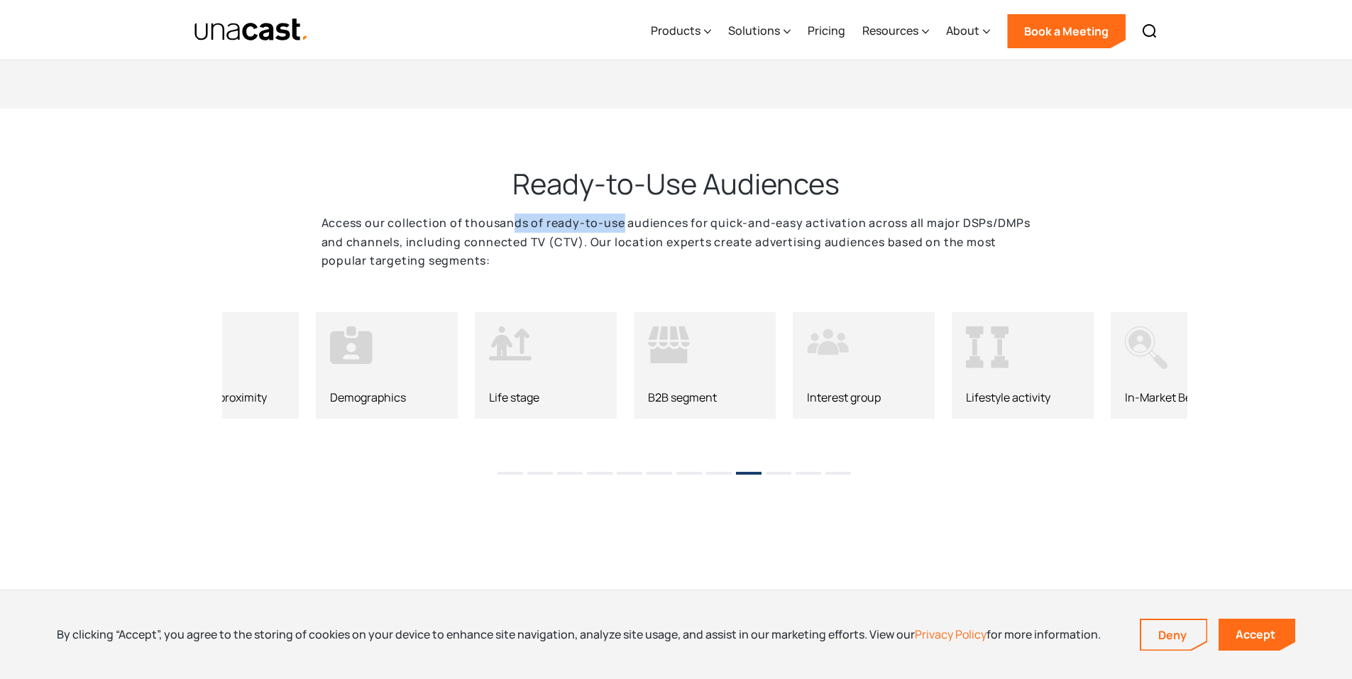
click at [632, 222] on p "Access our collection of thousands of ready-to-use audiences for quick-and-easy…" at bounding box center [676, 242] width 710 height 57
drag, startPoint x: 695, startPoint y: 223, endPoint x: 727, endPoint y: 223, distance: 31.9
click at [712, 223] on p "Access our collection of thousands of ready-to-use audiences for quick-and-easy…" at bounding box center [676, 242] width 710 height 57
drag, startPoint x: 771, startPoint y: 221, endPoint x: 807, endPoint y: 220, distance: 36.2
click at [797, 221] on p "Access our collection of thousands of ready-to-use audiences for quick-and-easy…" at bounding box center [676, 242] width 710 height 57
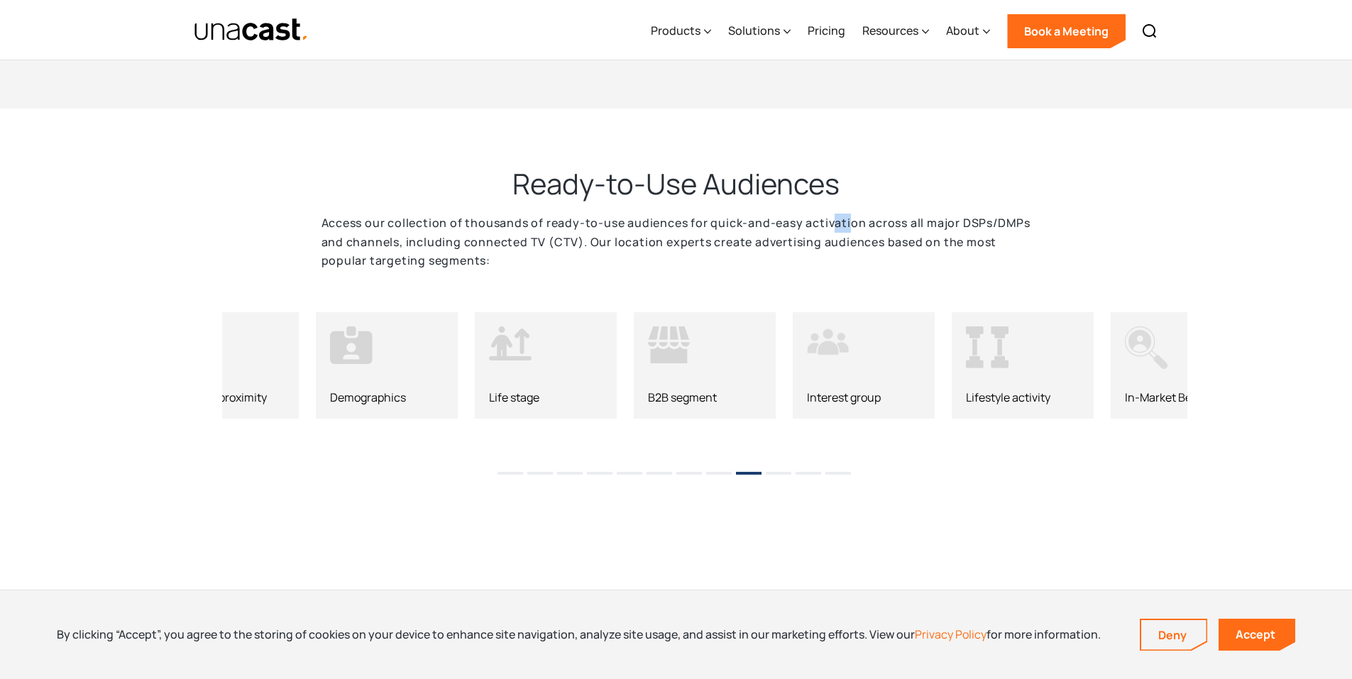
click at [854, 219] on p "Access our collection of thousands of ready-to-use audiences for quick-and-easy…" at bounding box center [676, 242] width 710 height 57
drag, startPoint x: 421, startPoint y: 248, endPoint x: 395, endPoint y: 248, distance: 26.3
click at [420, 248] on p "Access our collection of thousands of ready-to-use audiences for quick-and-easy…" at bounding box center [676, 242] width 710 height 57
drag, startPoint x: 402, startPoint y: 248, endPoint x: 417, endPoint y: 248, distance: 15.6
click at [415, 248] on p "Access our collection of thousands of ready-to-use audiences for quick-and-easy…" at bounding box center [676, 242] width 710 height 57
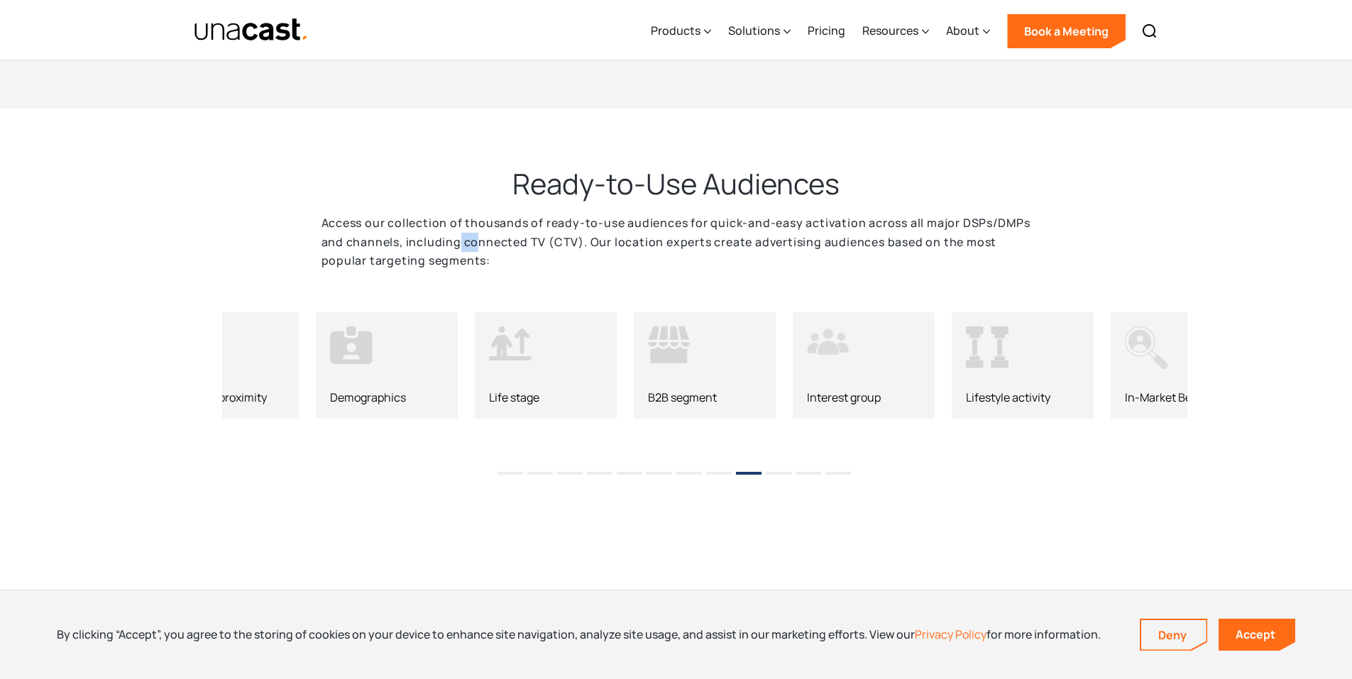
drag, startPoint x: 469, startPoint y: 241, endPoint x: 512, endPoint y: 240, distance: 43.3
click at [489, 241] on p "Access our collection of thousands of ready-to-use audiences for quick-and-easy…" at bounding box center [676, 242] width 710 height 57
drag, startPoint x: 531, startPoint y: 238, endPoint x: 588, endPoint y: 231, distance: 57.1
click at [562, 236] on p "Access our collection of thousands of ready-to-use audiences for quick-and-easy…" at bounding box center [676, 242] width 710 height 57
drag, startPoint x: 588, startPoint y: 231, endPoint x: 631, endPoint y: 229, distance: 42.6
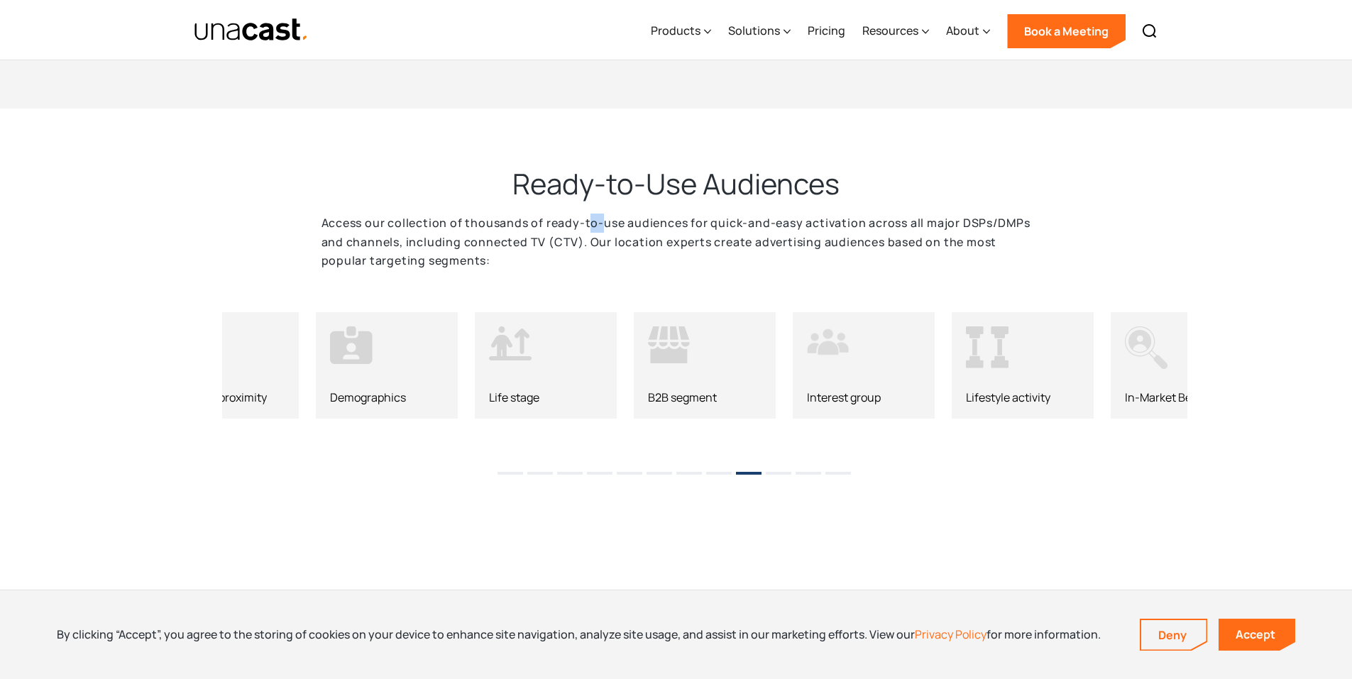
click at [609, 231] on p "Access our collection of thousands of ready-to-use audiences for quick-and-easy…" at bounding box center [676, 242] width 710 height 57
drag, startPoint x: 650, startPoint y: 230, endPoint x: 662, endPoint y: 231, distance: 12.1
click at [661, 231] on p "Access our collection of thousands of ready-to-use audiences for quick-and-easy…" at bounding box center [676, 242] width 710 height 57
drag, startPoint x: 682, startPoint y: 236, endPoint x: 702, endPoint y: 241, distance: 21.3
click at [700, 241] on p "Access our collection of thousands of ready-to-use audiences for quick-and-easy…" at bounding box center [676, 242] width 710 height 57
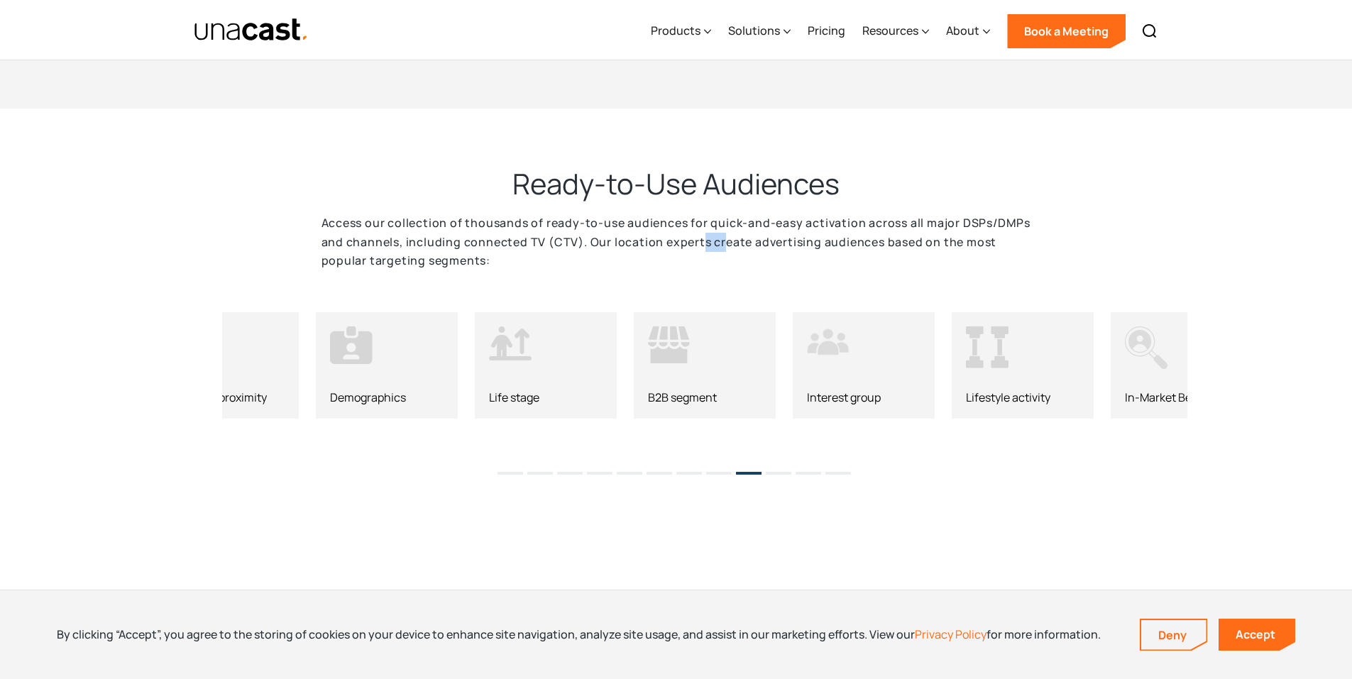
drag, startPoint x: 708, startPoint y: 241, endPoint x: 745, endPoint y: 241, distance: 36.9
click at [729, 241] on p "Access our collection of thousands of ready-to-use audiences for quick-and-easy…" at bounding box center [676, 242] width 710 height 57
click at [790, 242] on p "Access our collection of thousands of ready-to-use audiences for quick-and-easy…" at bounding box center [676, 242] width 710 height 57
drag, startPoint x: 827, startPoint y: 239, endPoint x: 885, endPoint y: 238, distance: 58.2
click at [856, 240] on p "Access our collection of thousands of ready-to-use audiences for quick-and-easy…" at bounding box center [676, 242] width 710 height 57
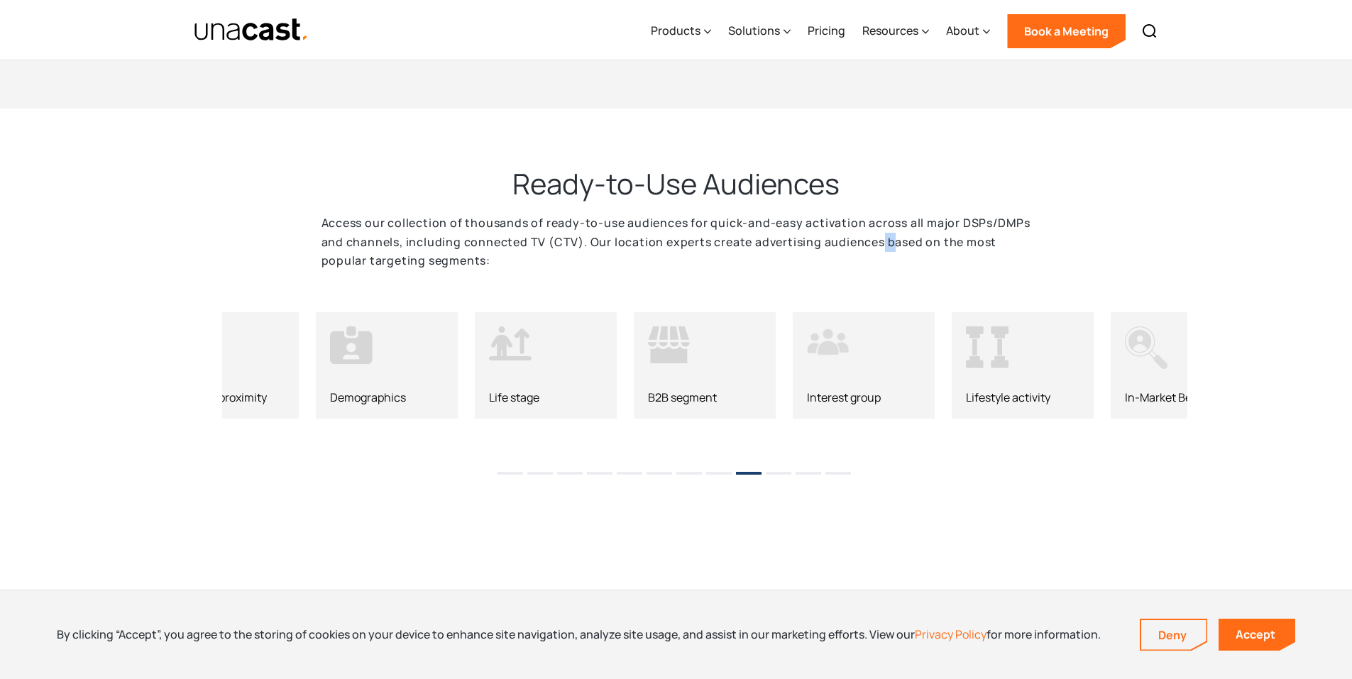
drag, startPoint x: 885, startPoint y: 238, endPoint x: 919, endPoint y: 240, distance: 33.4
click at [904, 240] on p "Access our collection of thousands of ready-to-use audiences for quick-and-easy…" at bounding box center [676, 242] width 710 height 57
drag, startPoint x: 942, startPoint y: 239, endPoint x: 992, endPoint y: 239, distance: 49.7
click at [961, 239] on p "Access our collection of thousands of ready-to-use audiences for quick-and-easy…" at bounding box center [676, 242] width 710 height 57
drag, startPoint x: 993, startPoint y: 238, endPoint x: 1015, endPoint y: 241, distance: 22.8
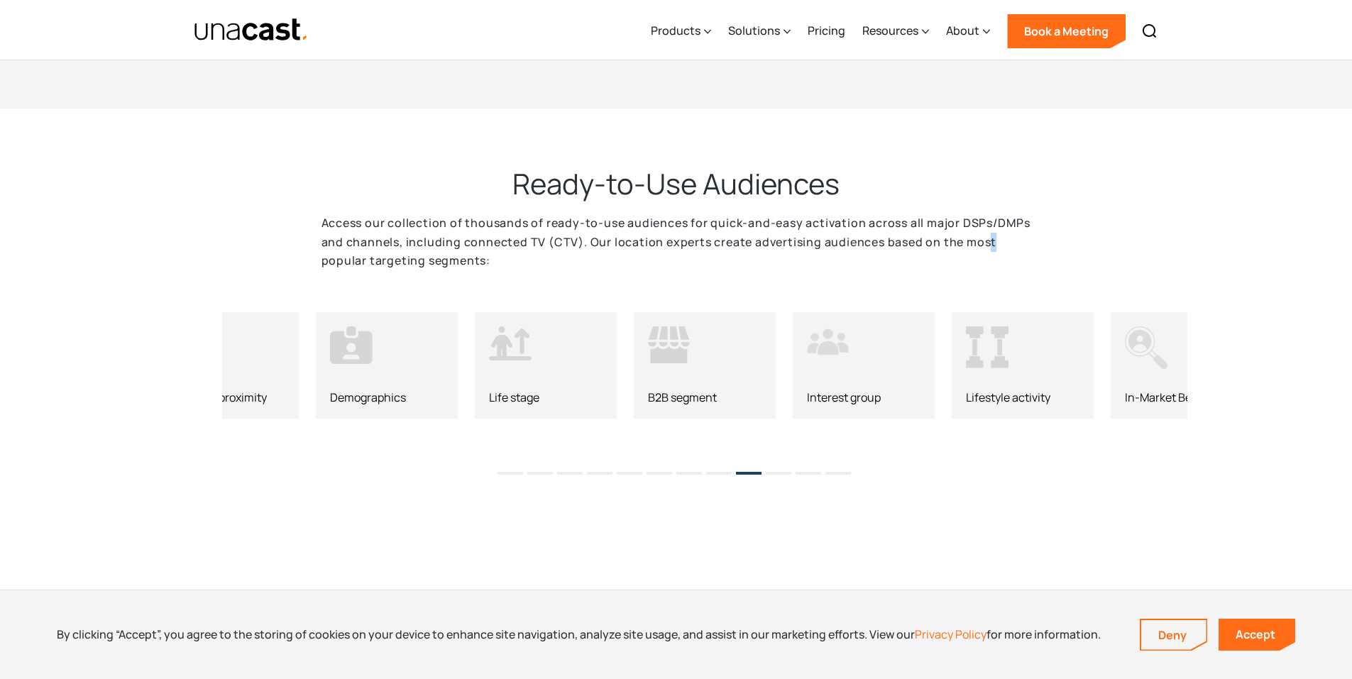
click at [1014, 240] on p "Access our collection of thousands of ready-to-use audiences for quick-and-easy…" at bounding box center [676, 242] width 710 height 57
click at [634, 341] on div "B2B segment" at bounding box center [705, 365] width 142 height 106
click at [657, 350] on icon at bounding box center [669, 354] width 37 height 17
click at [664, 362] on icon at bounding box center [668, 354] width 37 height 17
click at [675, 354] on icon at bounding box center [668, 354] width 37 height 17
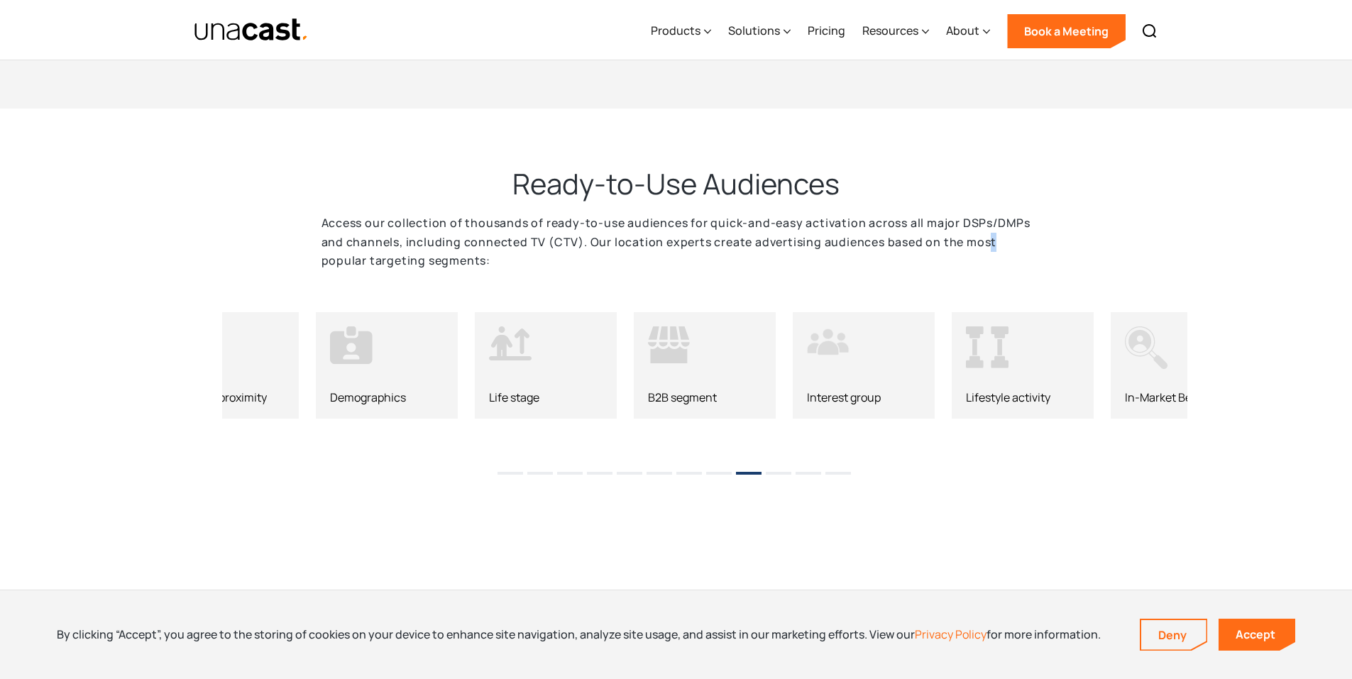
click at [678, 394] on div "B2B segment" at bounding box center [705, 397] width 114 height 13
click at [697, 406] on div "B2B segment" at bounding box center [705, 365] width 142 height 106
drag, startPoint x: 722, startPoint y: 367, endPoint x: 1213, endPoint y: 390, distance: 491.5
click at [1212, 390] on div "B2B segment Interest group Lifestyle activity In-Market Behavior Political voti…" at bounding box center [676, 372] width 1352 height 170
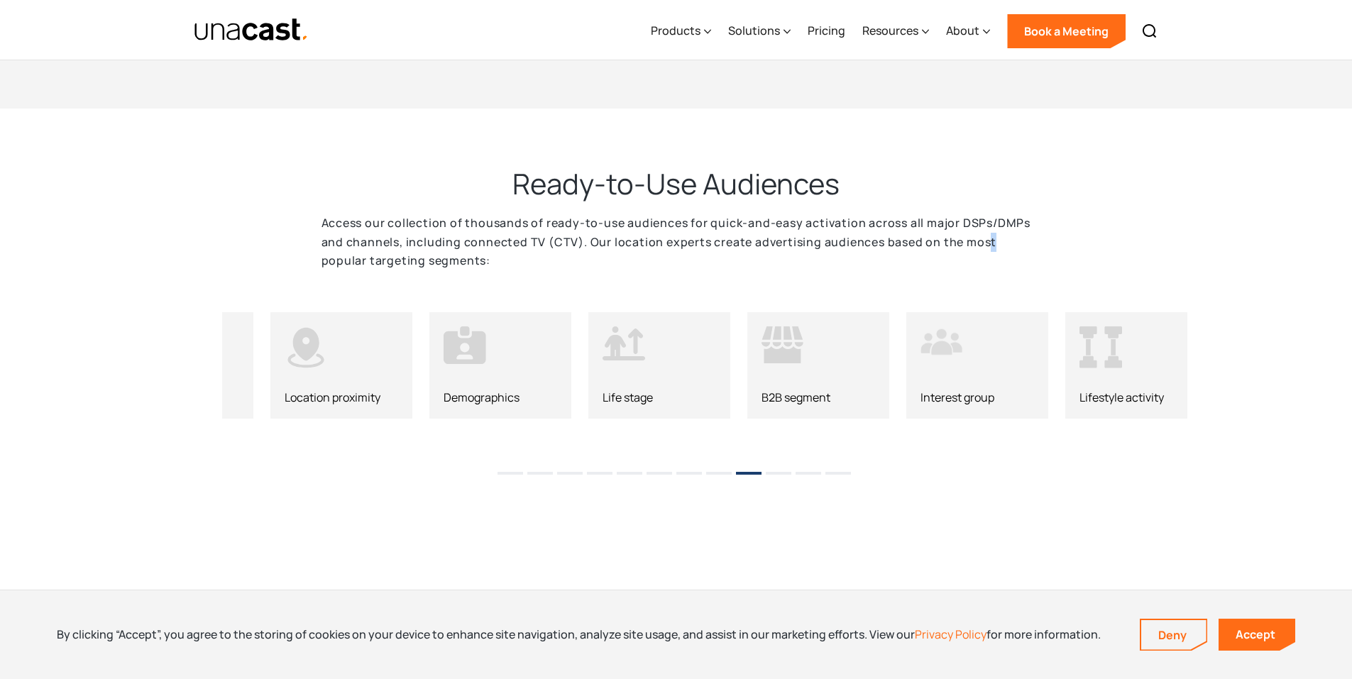
drag, startPoint x: 632, startPoint y: 363, endPoint x: 912, endPoint y: 370, distance: 279.6
click at [730, 370] on div "Life stage" at bounding box center [659, 365] width 142 height 106
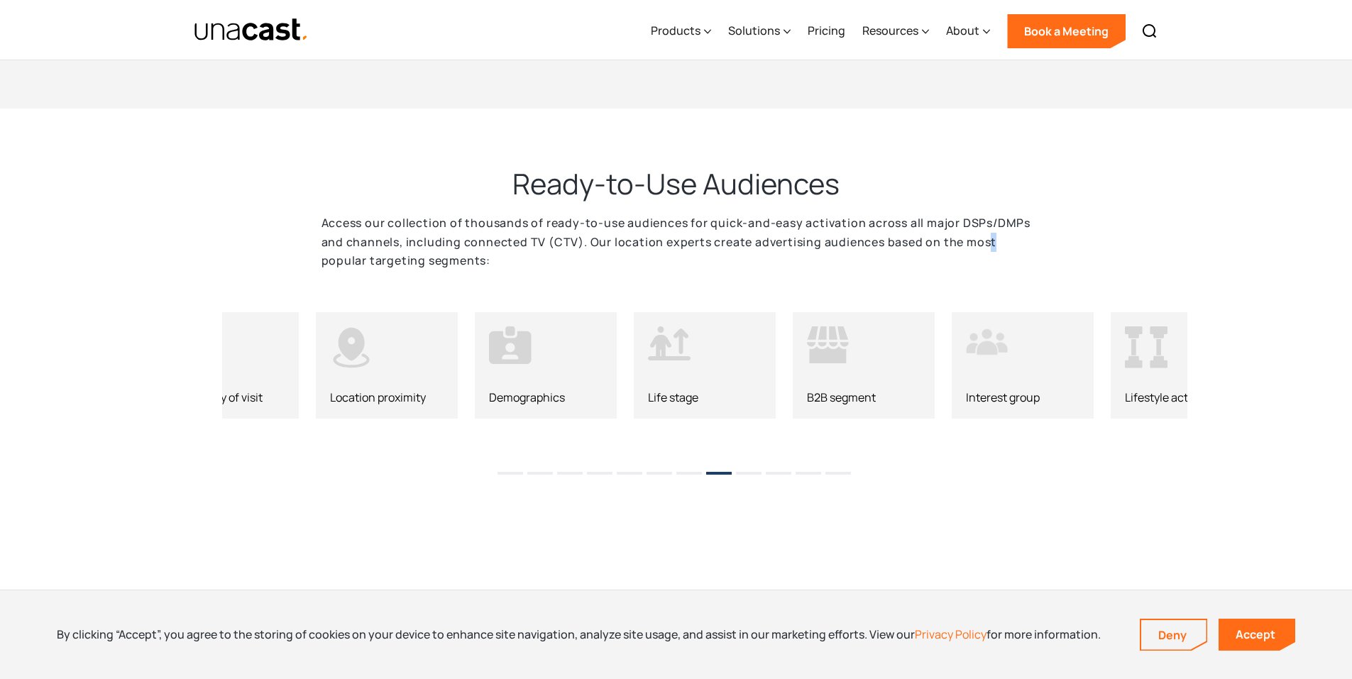
drag, startPoint x: 601, startPoint y: 350, endPoint x: 1012, endPoint y: 382, distance: 412.8
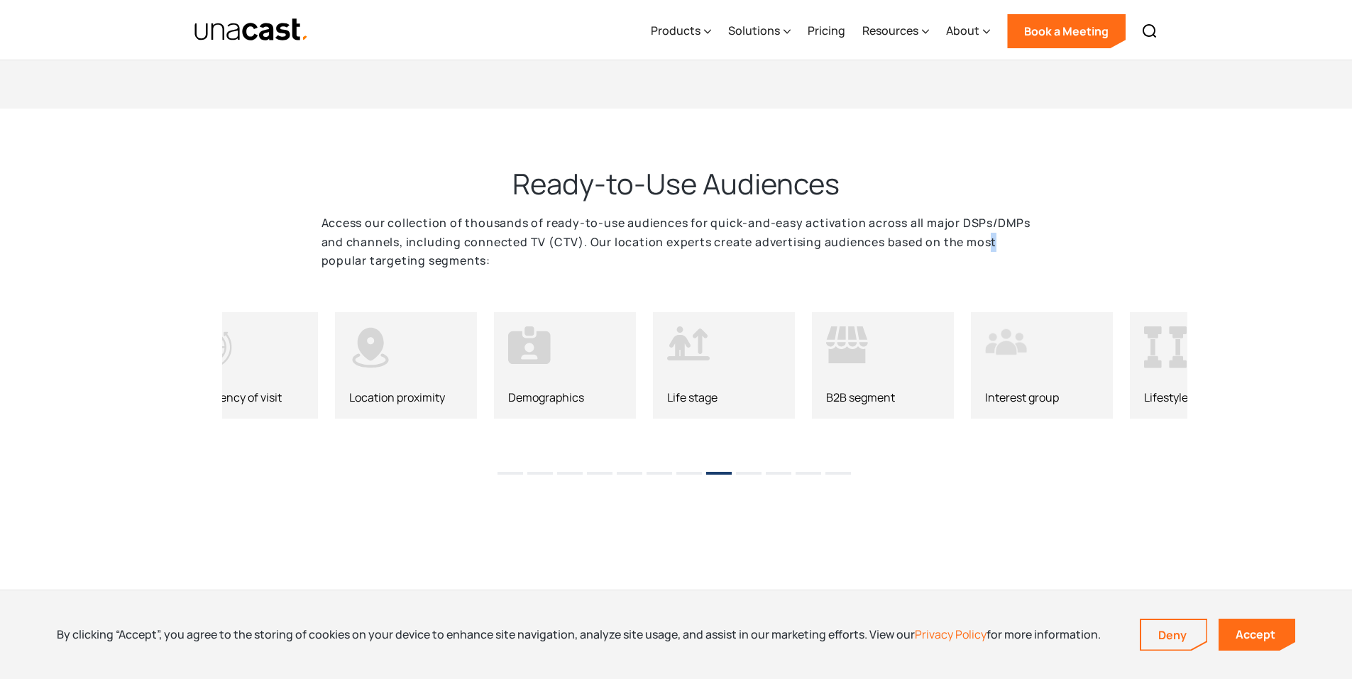
drag, startPoint x: 655, startPoint y: 363, endPoint x: 1254, endPoint y: 386, distance: 599.3
click at [1203, 383] on div "B2B segment Interest group Lifestyle activity In-Market Behavior Political voti…" at bounding box center [676, 372] width 1352 height 170
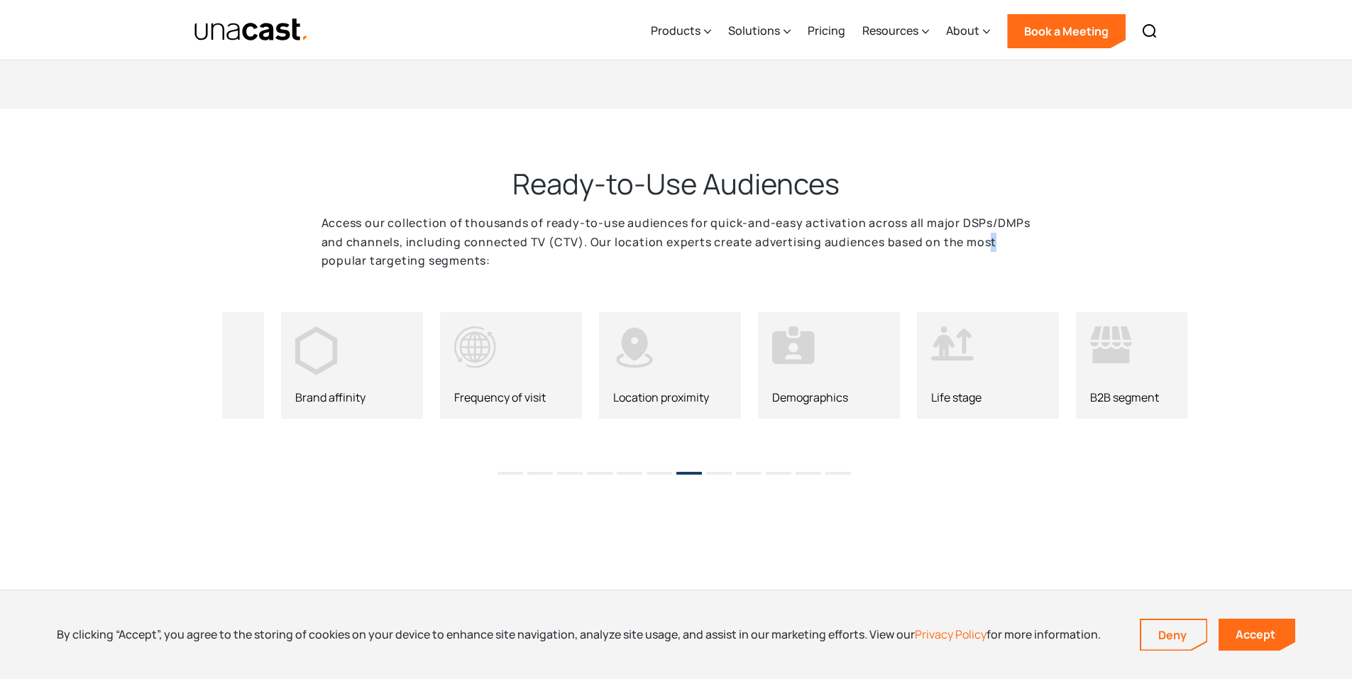
drag, startPoint x: 716, startPoint y: 380, endPoint x: 1267, endPoint y: 401, distance: 551.7
click at [741, 399] on div "Location proximity" at bounding box center [670, 365] width 142 height 106
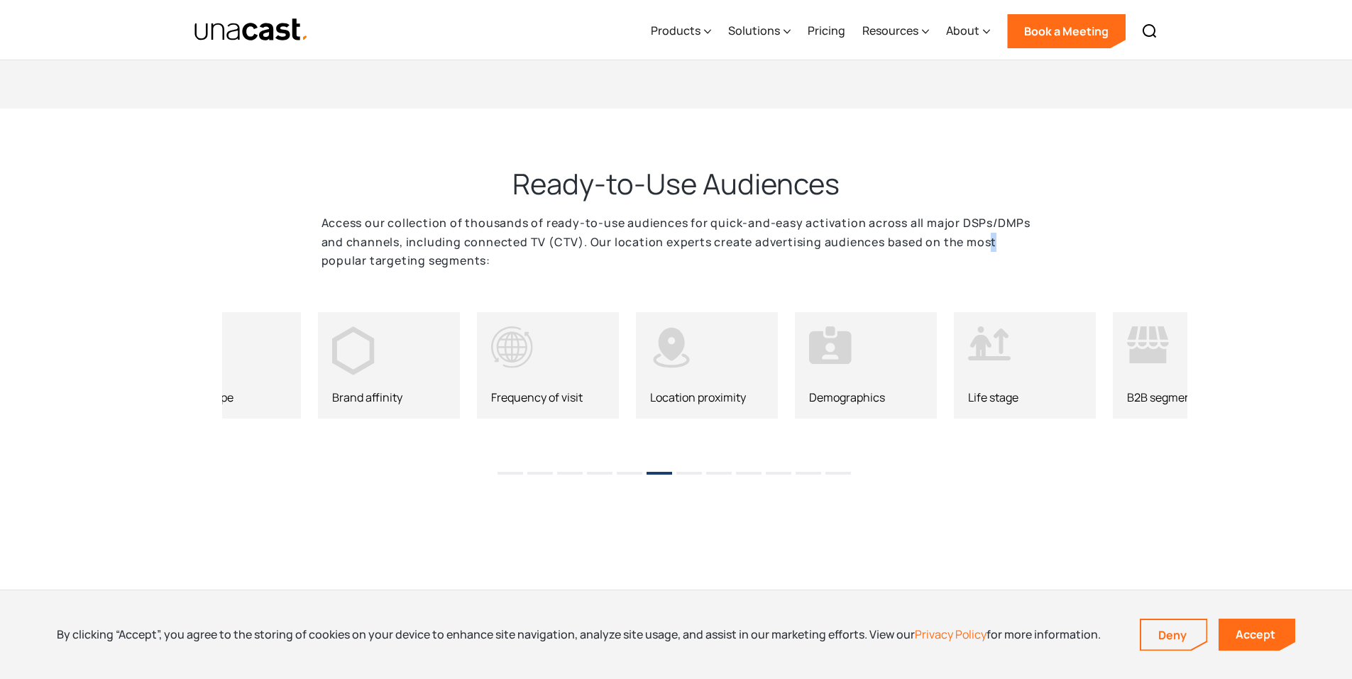
drag, startPoint x: 592, startPoint y: 369, endPoint x: 1140, endPoint y: 413, distance: 549.5
click at [619, 403] on div "Frequency of visit" at bounding box center [548, 365] width 142 height 106
drag, startPoint x: 978, startPoint y: 413, endPoint x: 1352, endPoint y: 424, distance: 374.1
drag, startPoint x: 471, startPoint y: 393, endPoint x: 388, endPoint y: 390, distance: 83.1
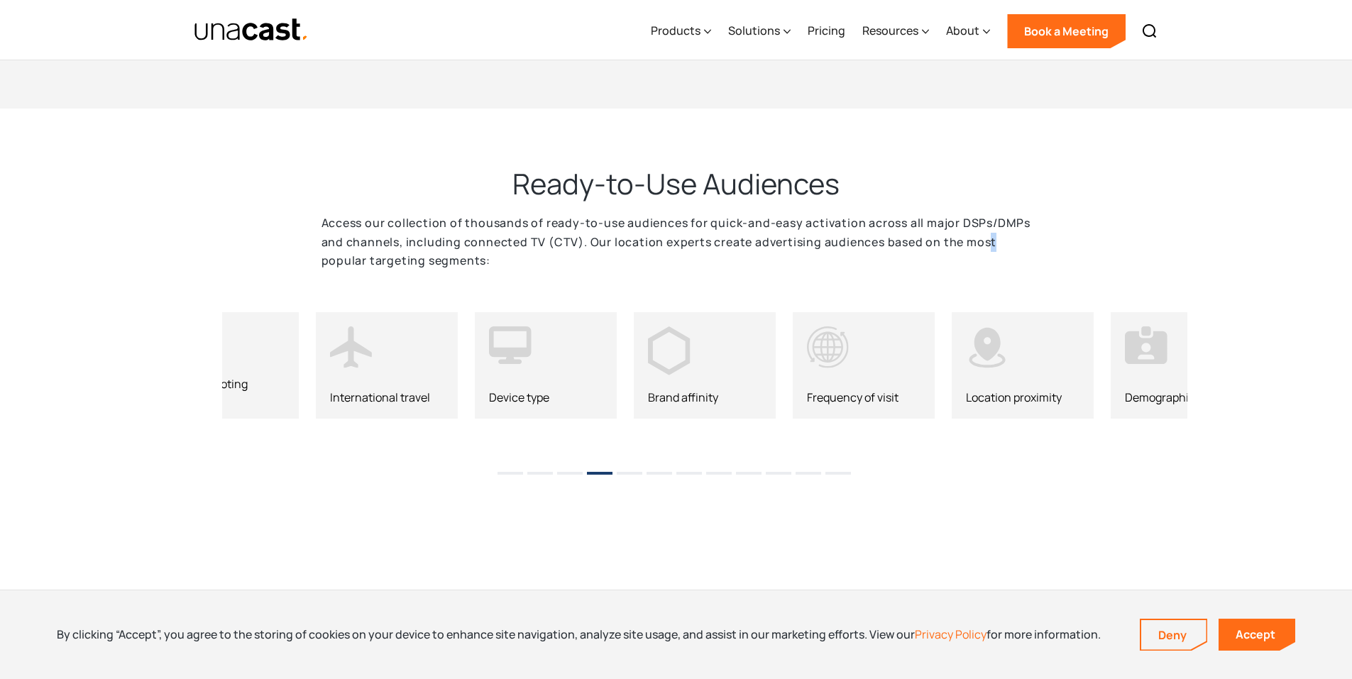
click at [289, 382] on div "Political voting district" at bounding box center [228, 365] width 142 height 106
click at [218, 370] on div "B2B segment Interest group Lifestyle activity In-Market Behavior Political voti…" at bounding box center [676, 372] width 1022 height 170
click at [1264, 634] on link "Accept" at bounding box center [1256, 635] width 77 height 32
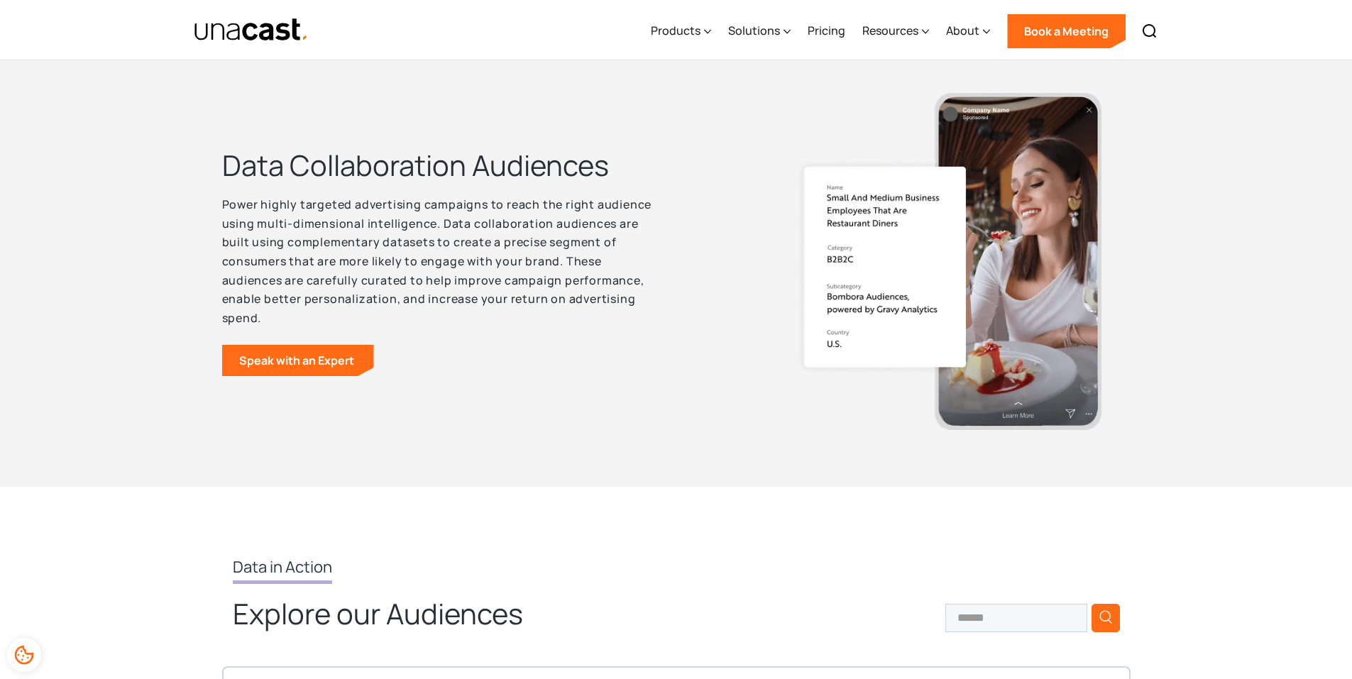
scroll to position [3335, 0]
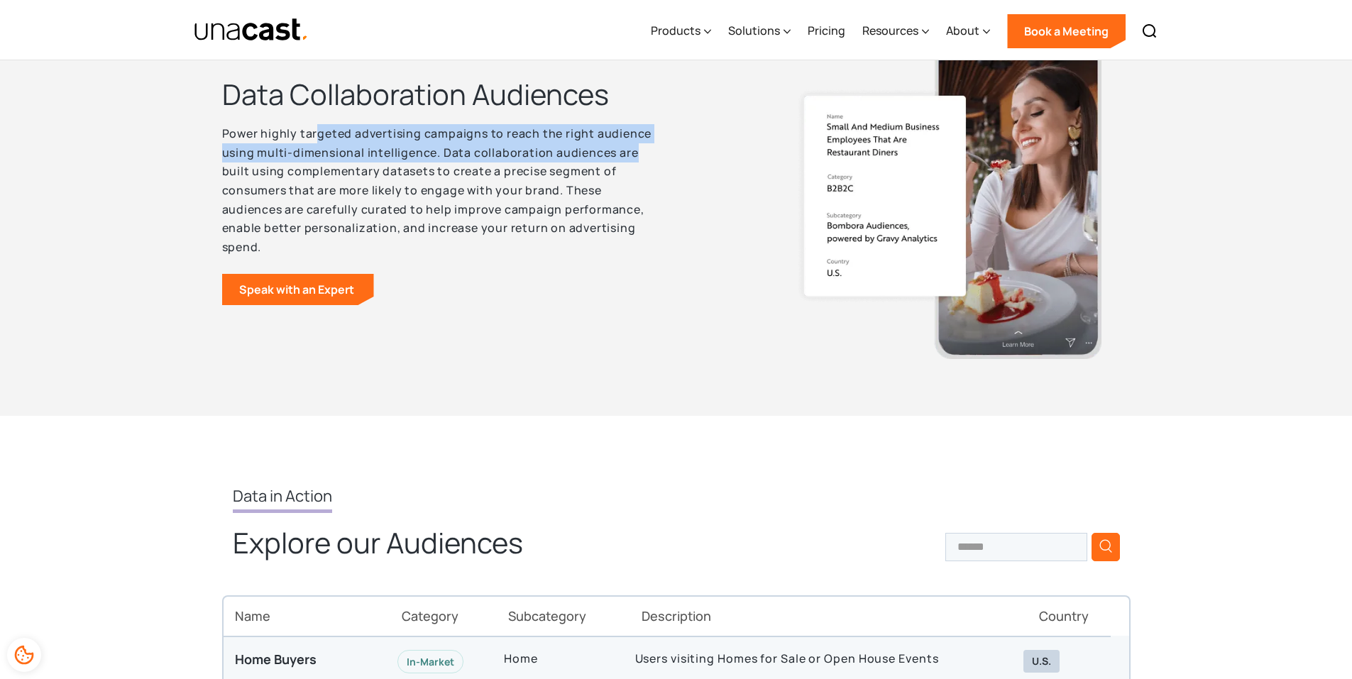
drag, startPoint x: 348, startPoint y: 130, endPoint x: 673, endPoint y: 158, distance: 326.2
click at [673, 158] on div "Data Collaboration Audiences Power highly targeted advertising campaigns to rea…" at bounding box center [494, 190] width 545 height 229
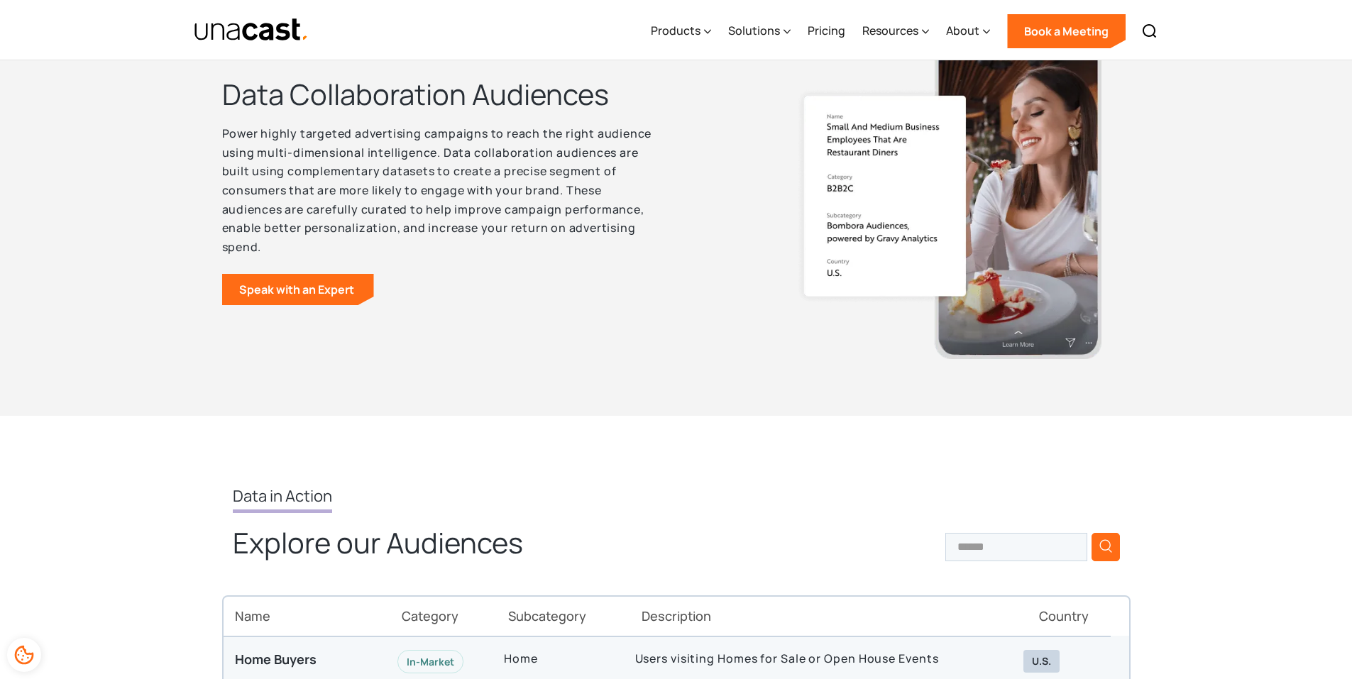
click at [658, 183] on div "Data Collaboration Audiences Power highly targeted advertising campaigns to rea…" at bounding box center [494, 190] width 545 height 229
drag, startPoint x: 285, startPoint y: 175, endPoint x: 351, endPoint y: 167, distance: 67.1
click at [348, 167] on p "Power highly targeted advertising campaigns to reach the right audience using m…" at bounding box center [439, 190] width 435 height 133
drag, startPoint x: 370, startPoint y: 166, endPoint x: 481, endPoint y: 167, distance: 111.4
click at [463, 167] on p "Power highly targeted advertising campaigns to reach the right audience using m…" at bounding box center [439, 190] width 435 height 133
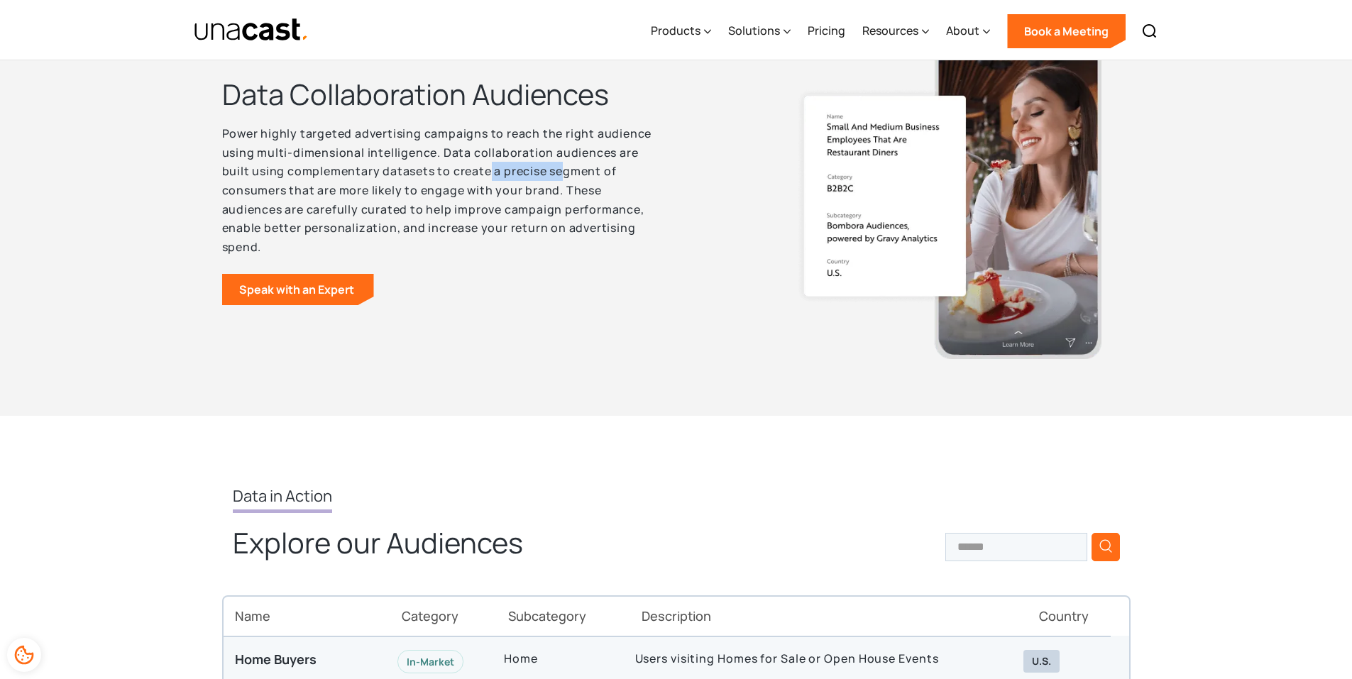
drag, startPoint x: 492, startPoint y: 167, endPoint x: 570, endPoint y: 166, distance: 77.3
click at [567, 166] on p "Power highly targeted advertising campaigns to reach the right audience using m…" at bounding box center [439, 190] width 435 height 133
drag
click at [599, 166] on p "Power highly targeted advertising campaigns to reach the right audience using m…" at bounding box center [439, 190] width 435 height 133
click at [431, 177] on p "Power highly targeted advertising campaigns to reach the right audience using m…" at bounding box center [439, 190] width 435 height 133
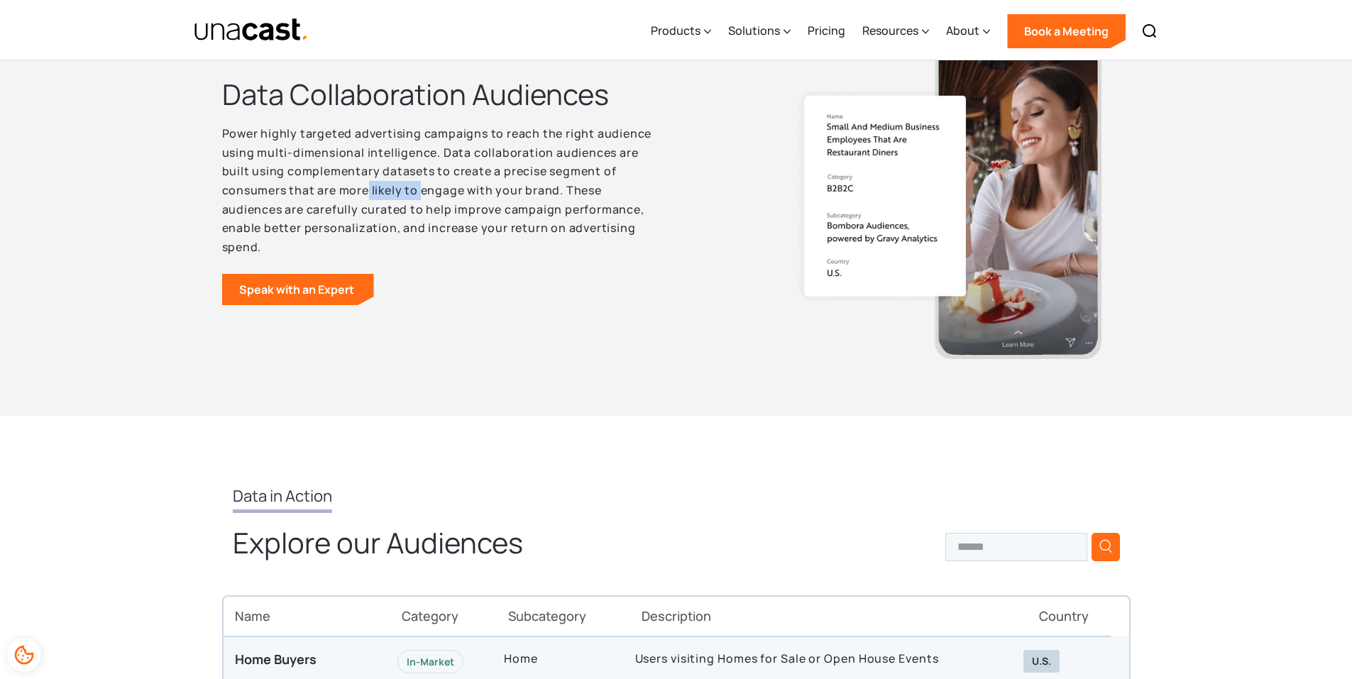
click at [424, 191] on p "Power highly targeted advertising campaigns to reach the right audience using m…" at bounding box center [439, 190] width 435 height 133
click at [490, 190] on p "Power highly targeted advertising campaigns to reach the right audience using m…" at bounding box center [439, 190] width 435 height 133
click at [517, 192] on p "Power highly targeted advertising campaigns to reach the right audience using m…" at bounding box center [439, 190] width 435 height 133
click at [558, 195] on p "Power highly targeted advertising campaigns to reach the right audience using m…" at bounding box center [439, 190] width 435 height 133
click at [430, 202] on p "Power highly targeted advertising campaigns to reach the right audience using m…" at bounding box center [439, 190] width 435 height 133
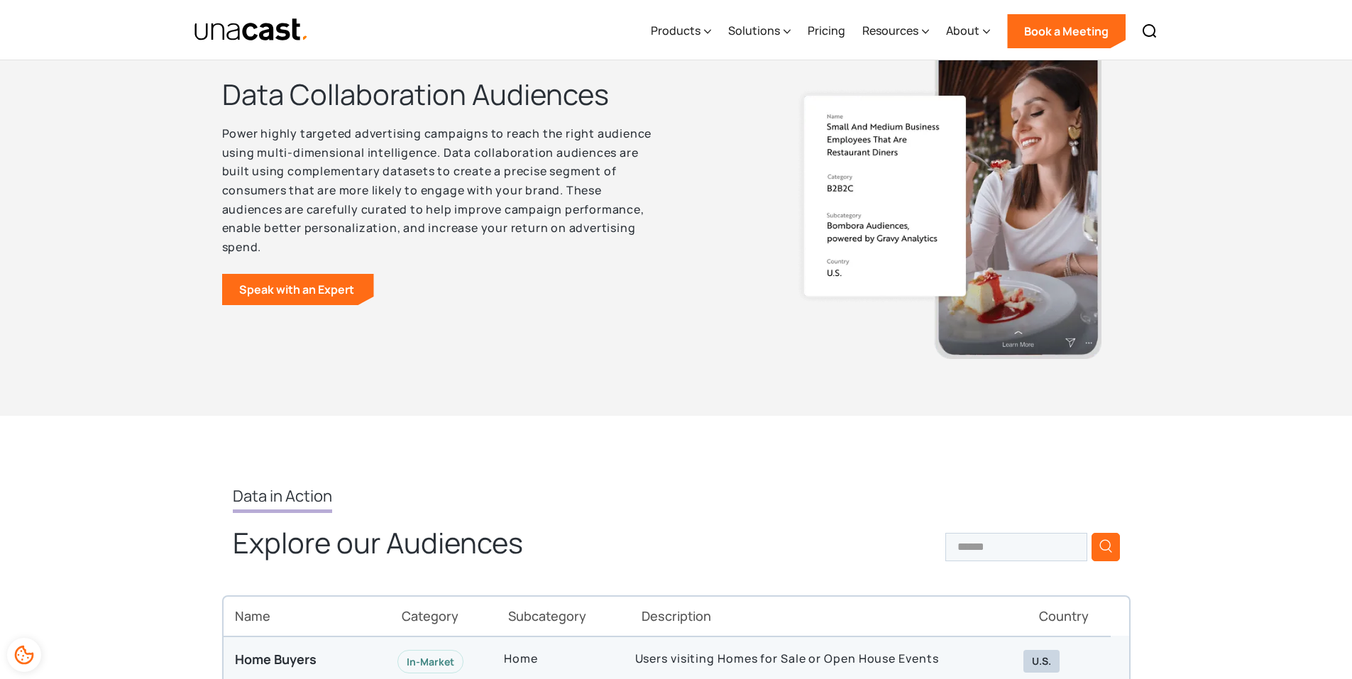
click at [478, 202] on p "Power highly targeted advertising campaigns to reach the right audience using m…" at bounding box center [439, 190] width 435 height 133
click at [582, 207] on p "Power highly targeted advertising campaigns to reach the right audience using m…" at bounding box center [439, 190] width 435 height 133
click at [606, 204] on p "Power highly targeted advertising campaigns to reach the right audience using m…" at bounding box center [439, 190] width 435 height 133
click at [439, 230] on p "Power highly targeted advertising campaigns to reach the right audience using m…" at bounding box center [439, 190] width 435 height 133
click at [468, 229] on p "Power highly targeted advertising campaigns to reach the right audience using m…" at bounding box center [439, 190] width 435 height 133
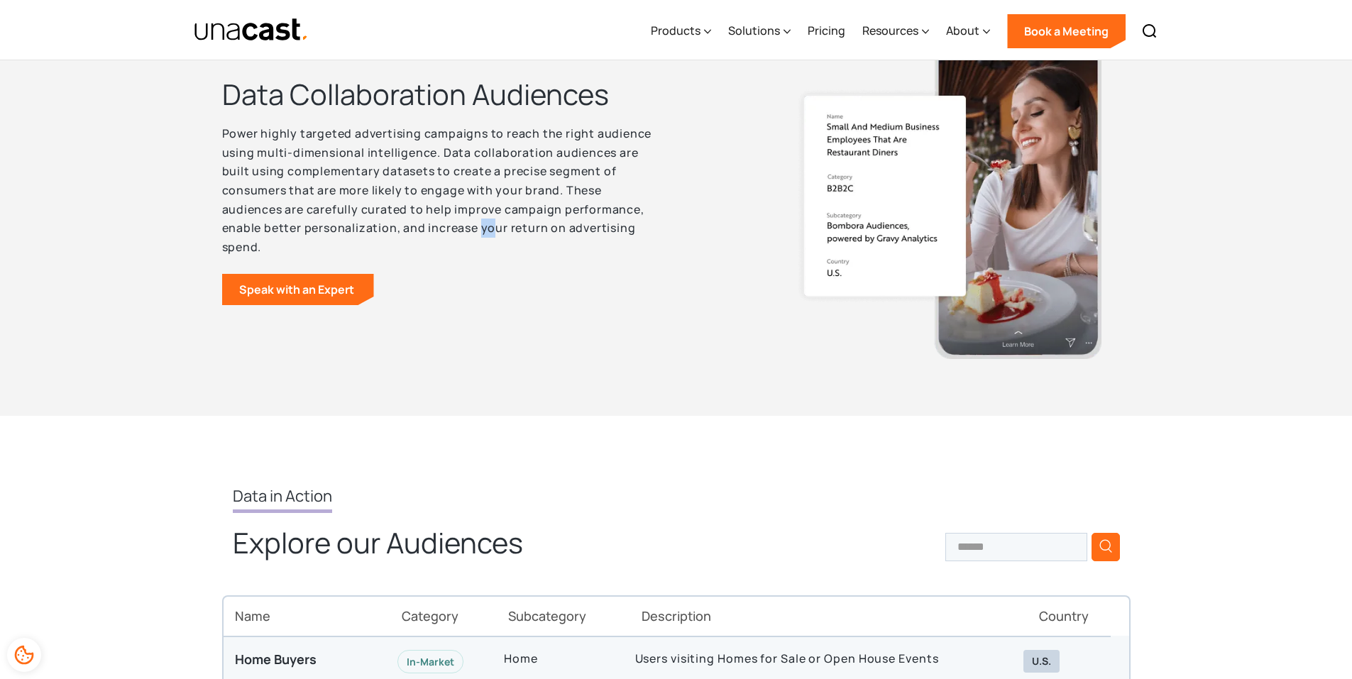
click at [498, 228] on p "Power highly targeted advertising campaigns to reach the right audience using m…" at bounding box center [439, 190] width 435 height 133
click at [530, 228] on p "Power highly targeted advertising campaigns to reach the right audience using m…" at bounding box center [439, 190] width 435 height 133
click at [564, 227] on p "Power highly targeted advertising campaigns to reach the right audience using m…" at bounding box center [439, 190] width 435 height 133
click at [617, 227] on p "Power highly targeted advertising campaigns to reach the right audience using m…" at bounding box center [439, 190] width 435 height 133
click at [636, 227] on p "Power highly targeted advertising campaigns to reach the right audience using m…" at bounding box center [439, 190] width 435 height 133
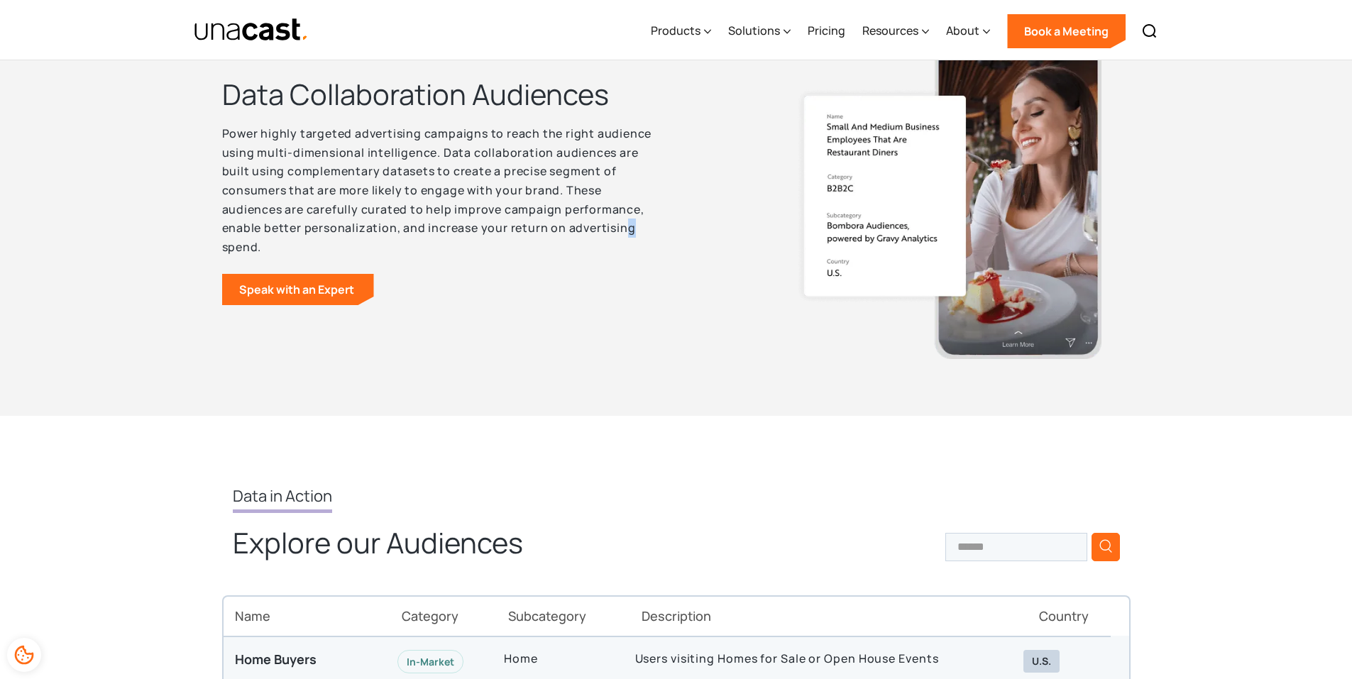
click at [632, 231] on p "Power highly targeted advertising campaigns to reach the right audience using m…" at bounding box center [439, 190] width 435 height 133
click at [623, 233] on p "Power highly targeted advertising campaigns to reach the right audience using m…" at bounding box center [439, 190] width 435 height 133
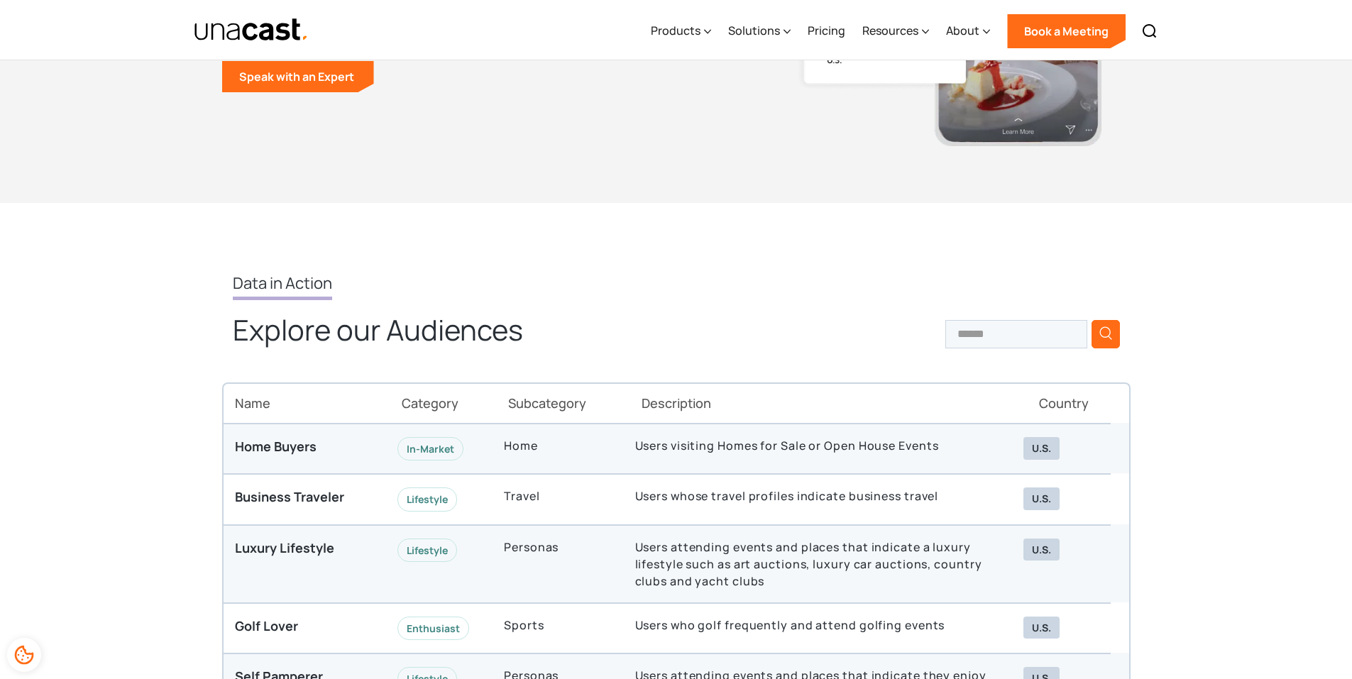
scroll to position [3760, 0]
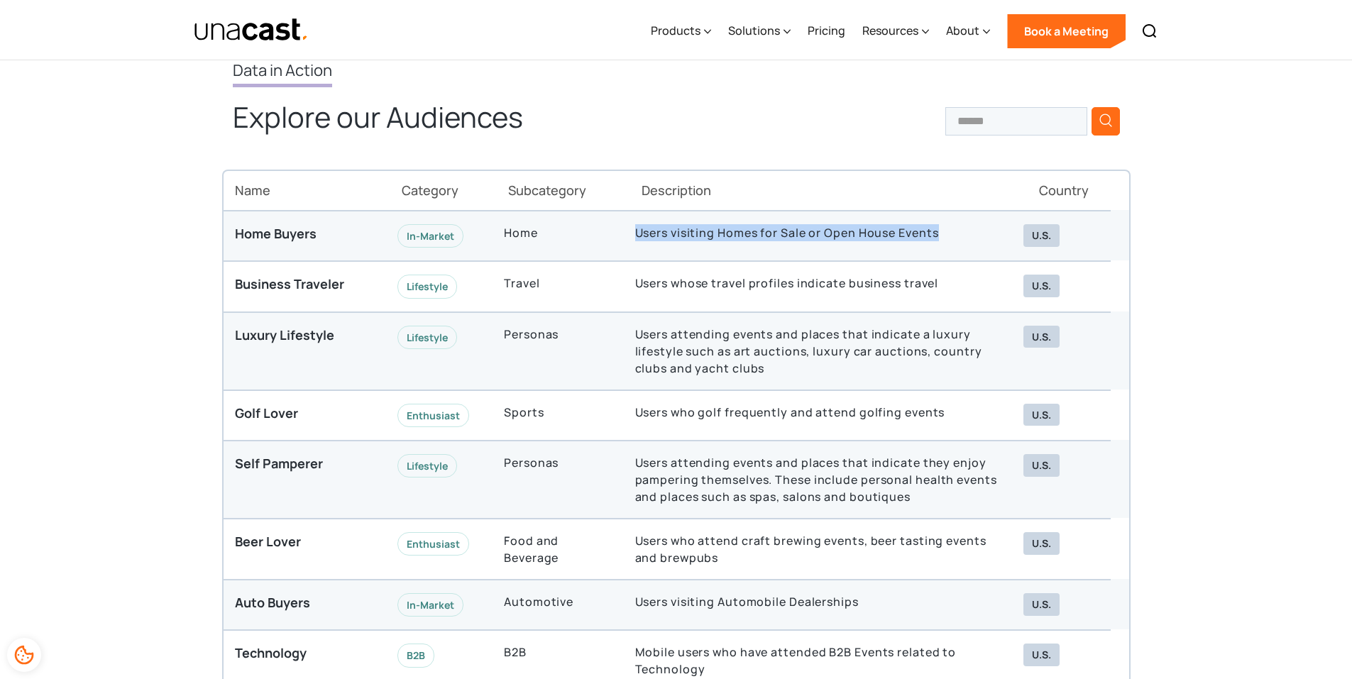
click at [946, 235] on div "Users visiting Homes for Sale or Open House Events" at bounding box center [818, 235] width 388 height 23
click at [949, 235] on div "Users visiting Homes for Sale or Open House Events" at bounding box center [818, 235] width 388 height 23
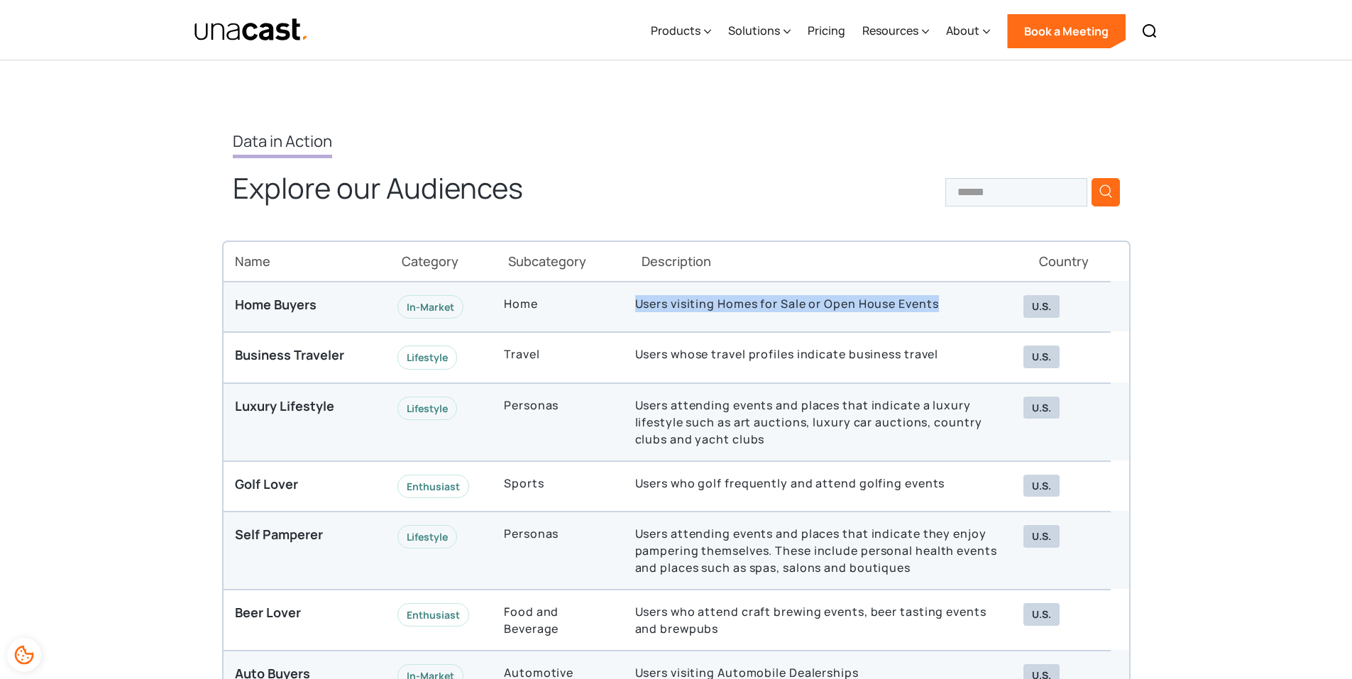
scroll to position [3619, 0]
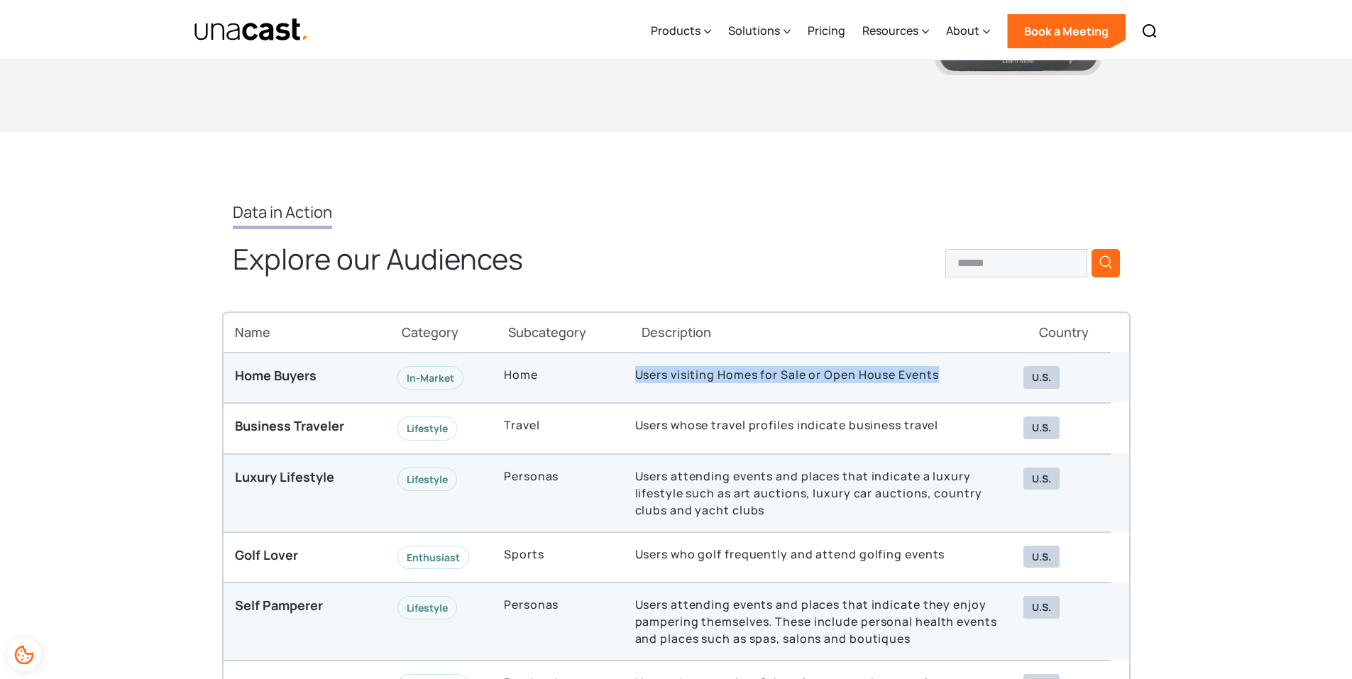
click at [903, 402] on div "Home Buyers In-Market Home Users visiting Homes for Sale or Open House Events U…" at bounding box center [666, 377] width 887 height 50
click at [517, 392] on div "Home Buyers In-Market Home Users visiting Homes for Sale or Open House Events U…" at bounding box center [666, 377] width 887 height 50
click at [419, 380] on div "In-Market" at bounding box center [430, 377] width 66 height 23
drag, startPoint x: 456, startPoint y: 377, endPoint x: 485, endPoint y: 379, distance: 29.2
click at [465, 377] on div "In-Market" at bounding box center [439, 377] width 106 height 23
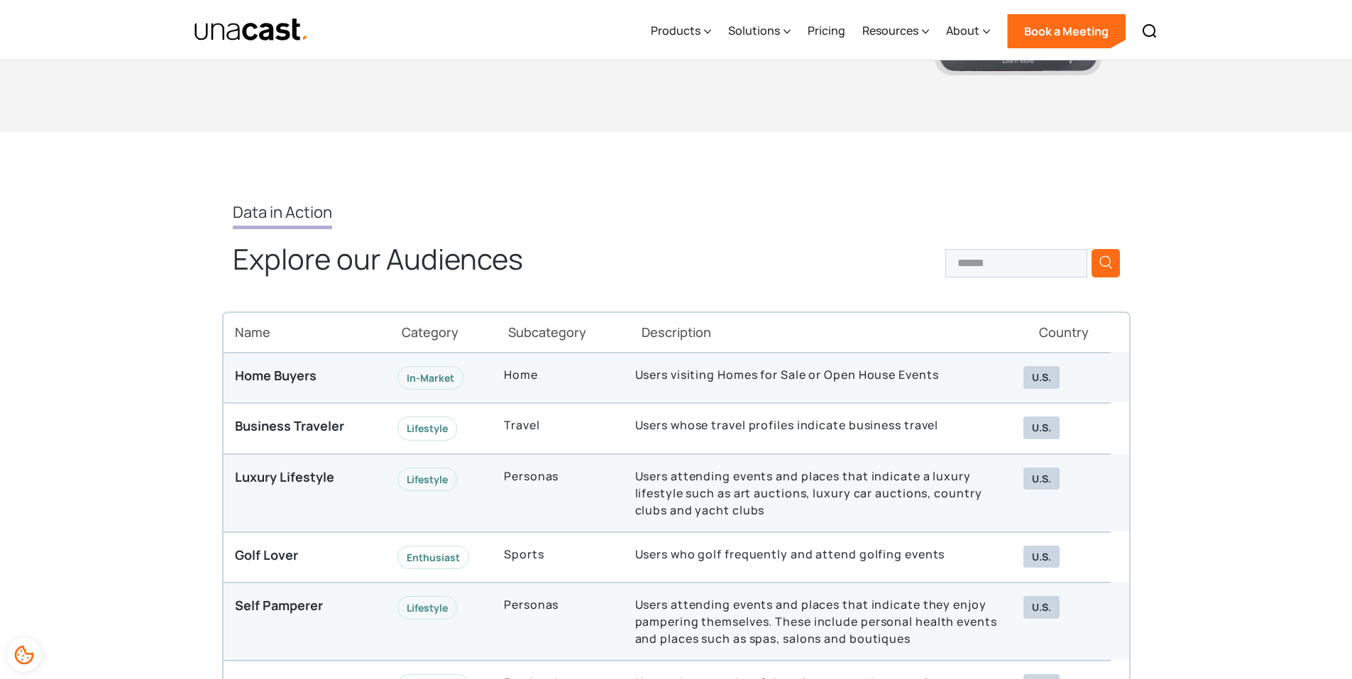
click at [499, 379] on div "Home" at bounding box center [557, 377] width 131 height 23
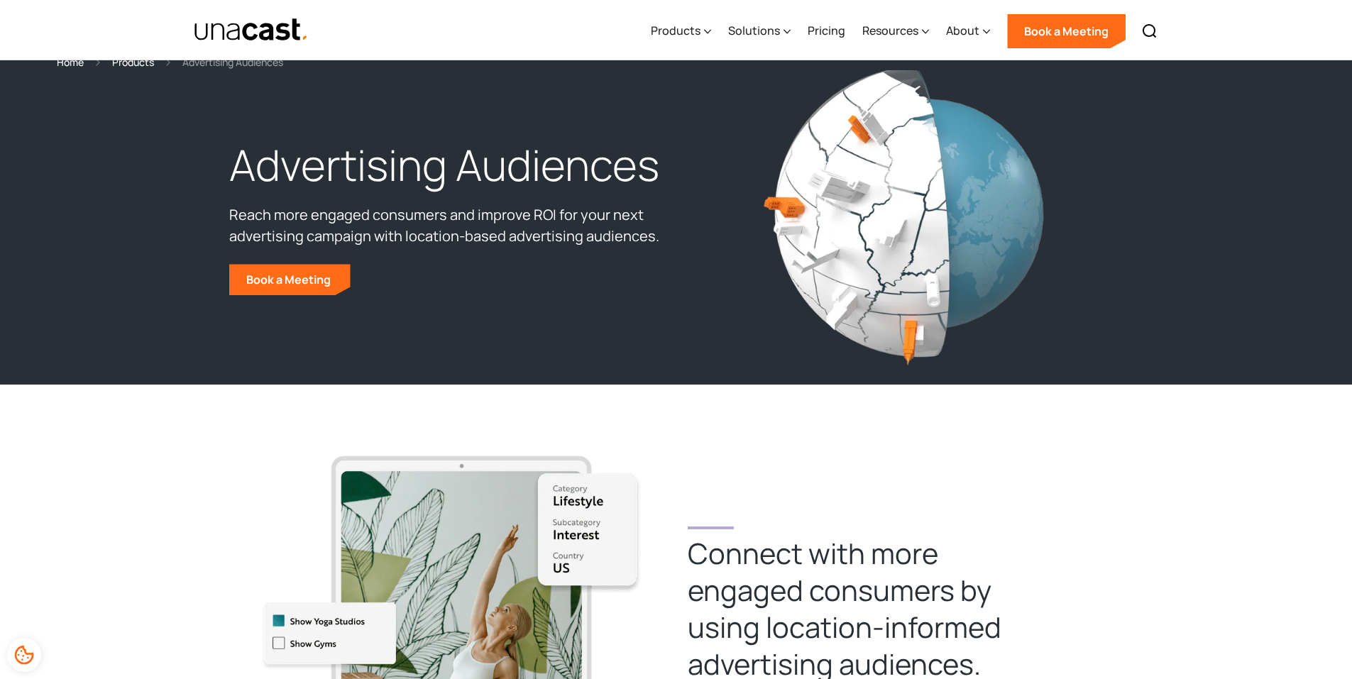
scroll to position [0, 0]
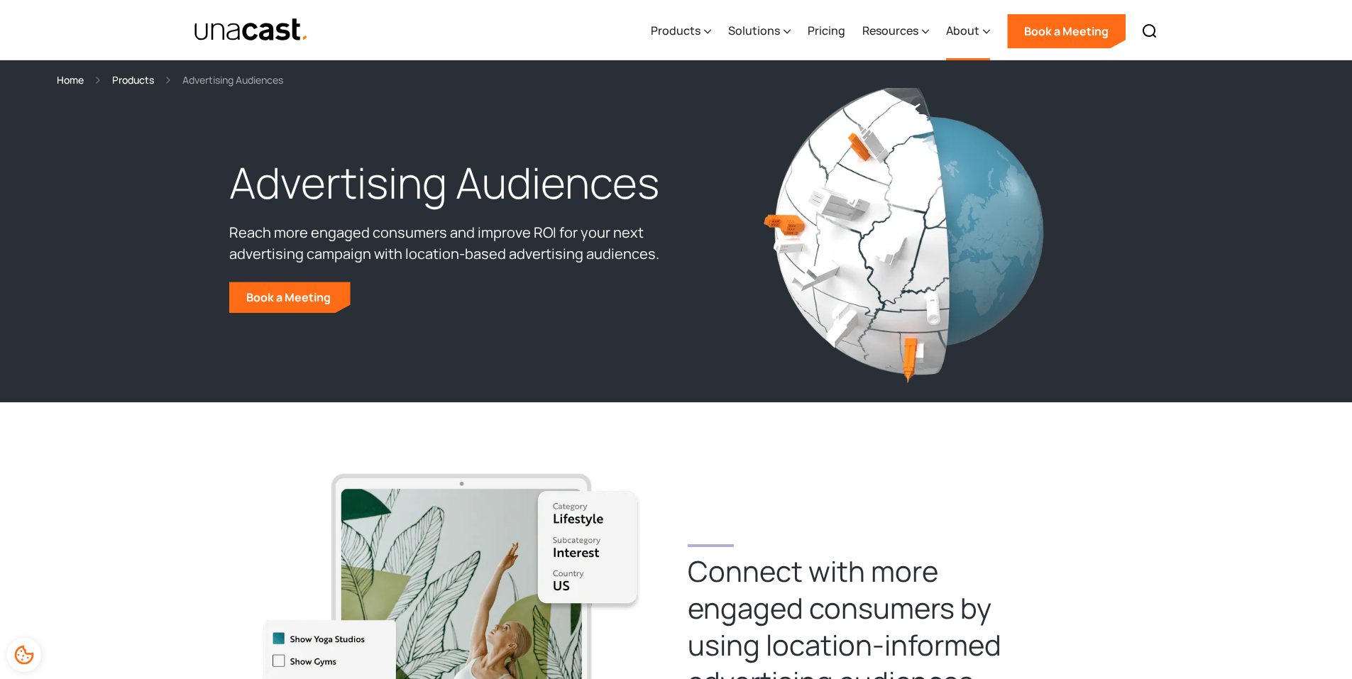
click at [978, 32] on div "About" at bounding box center [962, 30] width 33 height 17
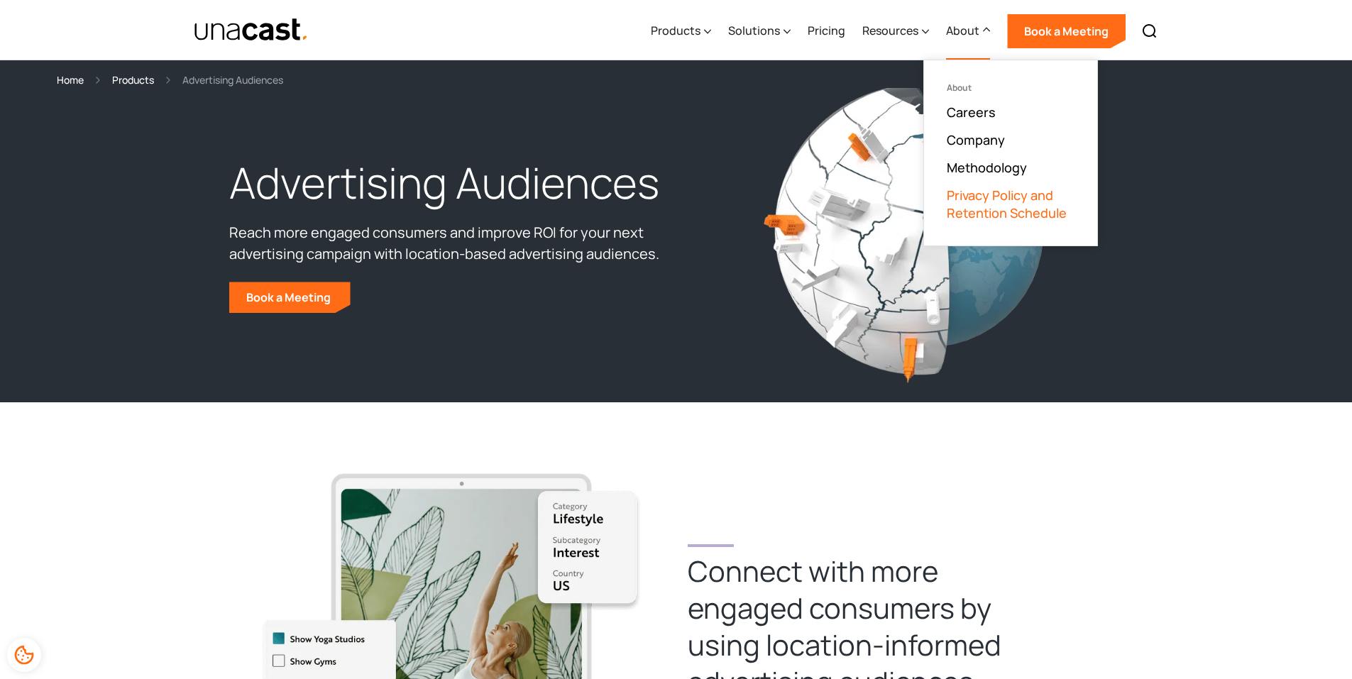
click at [988, 214] on link "Privacy Policy and Retention Schedule" at bounding box center [1010, 204] width 128 height 35
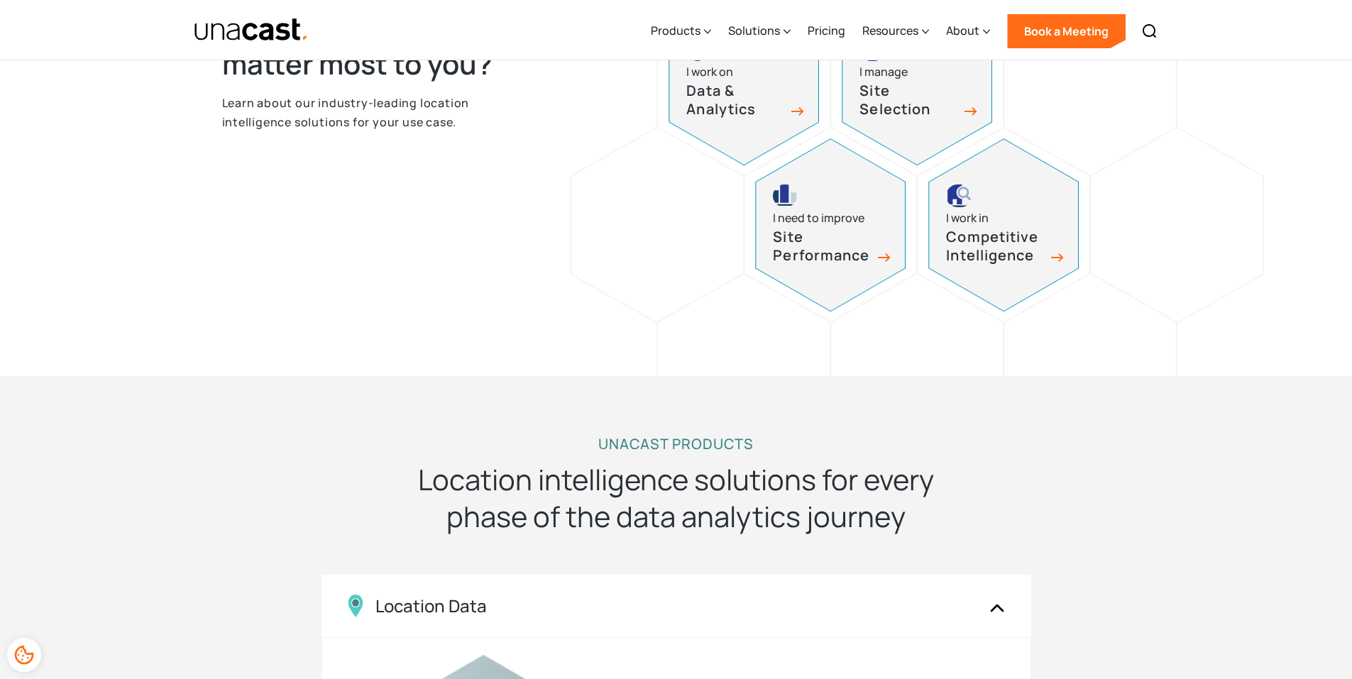
scroll to position [639, 0]
